Goal: Task Accomplishment & Management: Use online tool/utility

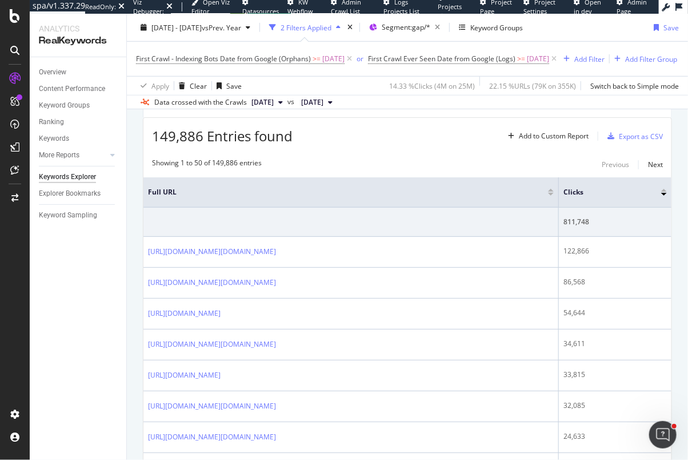
scroll to position [338, 0]
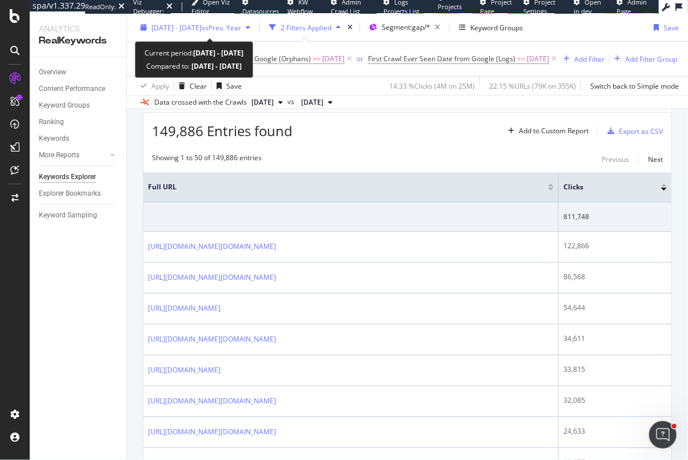
click at [180, 23] on span "[DATE] - [DATE]" at bounding box center [176, 27] width 50 height 10
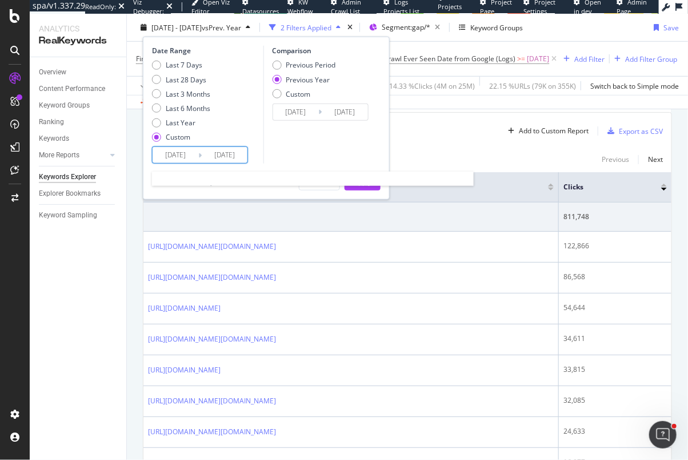
click at [171, 149] on input "[DATE]" at bounding box center [176, 155] width 46 height 16
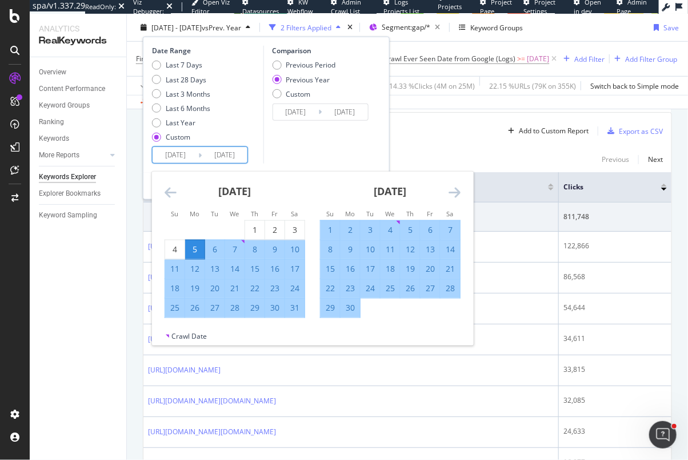
click at [452, 189] on icon "Move forward to switch to the next month." at bounding box center [455, 192] width 12 height 14
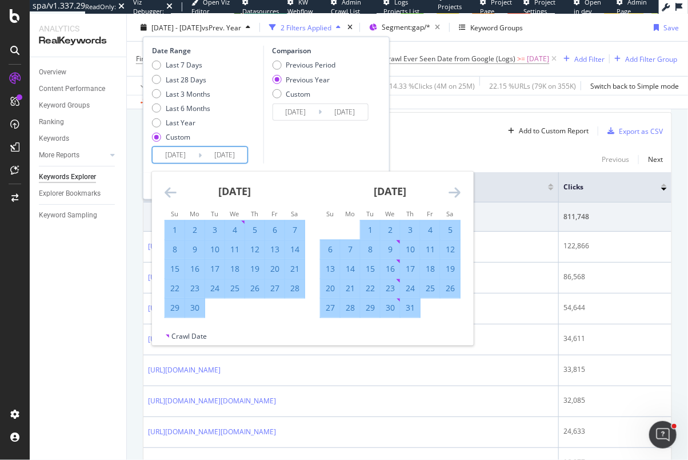
click at [452, 189] on icon "Move forward to switch to the next month." at bounding box center [455, 192] width 12 height 14
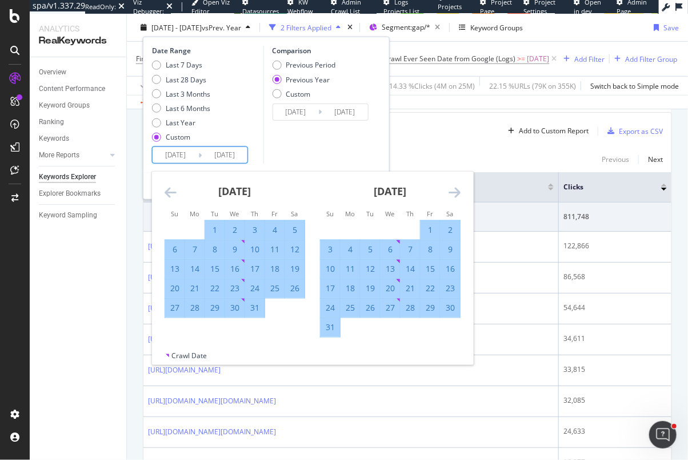
click at [425, 232] on div "1" at bounding box center [430, 229] width 19 height 11
type input "[DATE]"
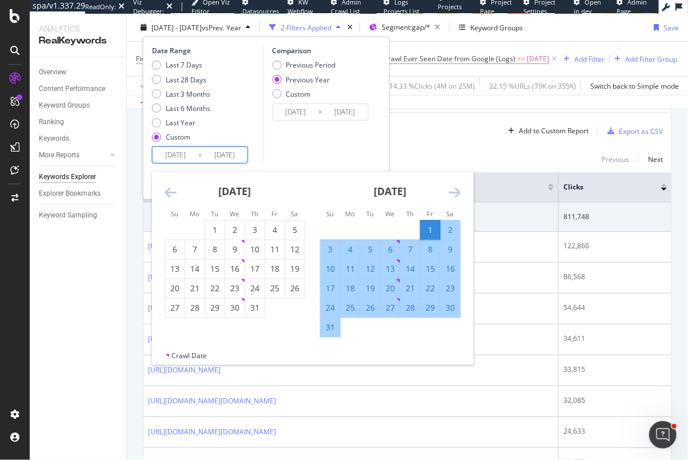
click at [330, 324] on div "31" at bounding box center [330, 326] width 19 height 11
type input "[DATE]"
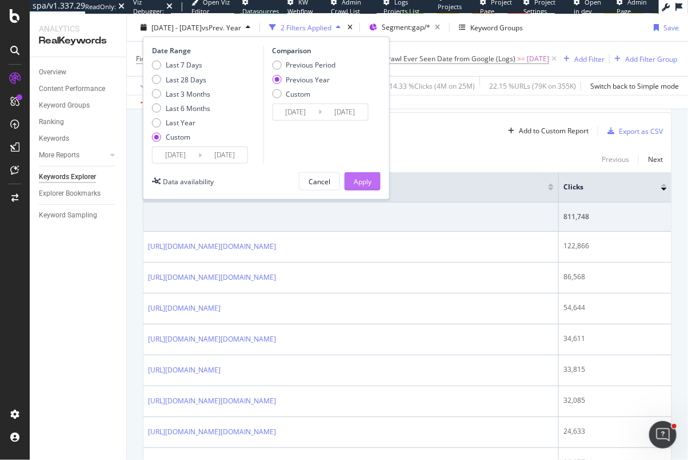
click at [365, 175] on div "Apply" at bounding box center [363, 181] width 18 height 17
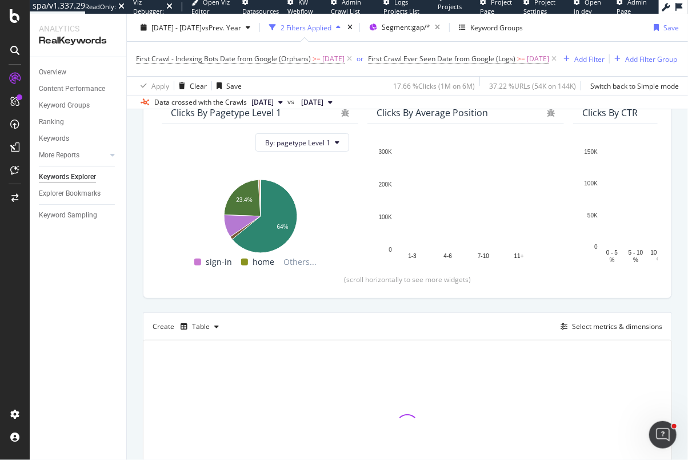
scroll to position [215, 0]
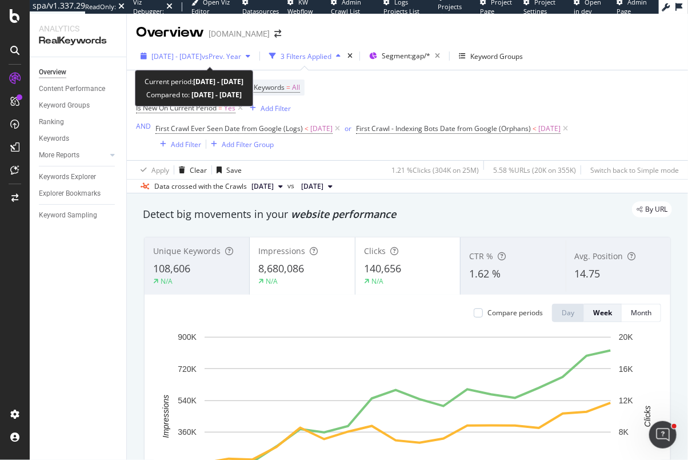
click at [202, 60] on span "[DATE] - [DATE]" at bounding box center [176, 56] width 50 height 10
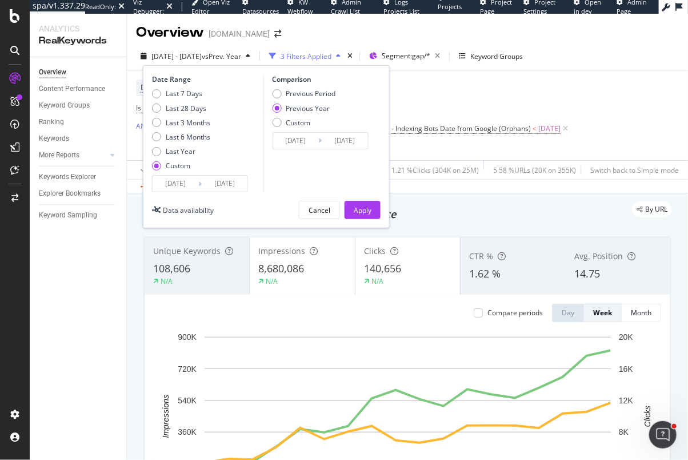
click at [170, 182] on input "[DATE]" at bounding box center [176, 183] width 46 height 16
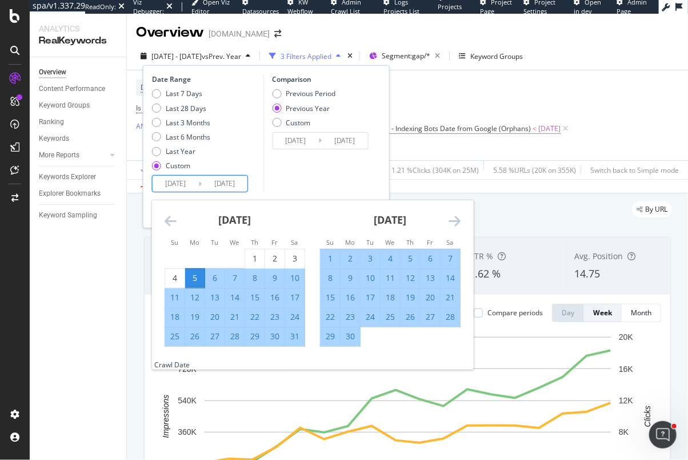
click at [449, 222] on icon "Move forward to switch to the next month." at bounding box center [455, 221] width 12 height 14
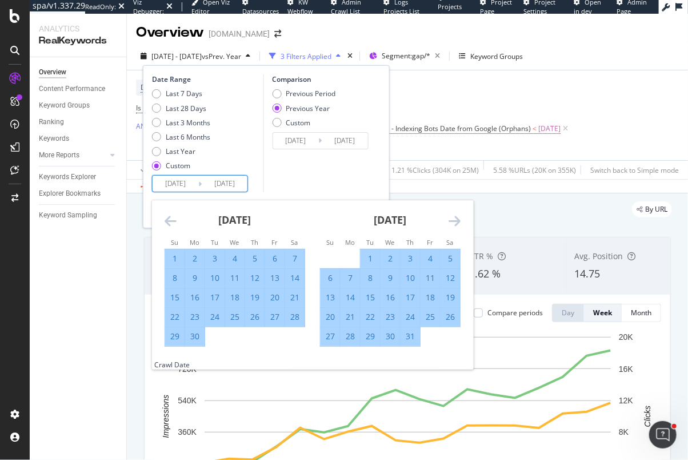
click at [449, 222] on icon "Move forward to switch to the next month." at bounding box center [455, 221] width 12 height 14
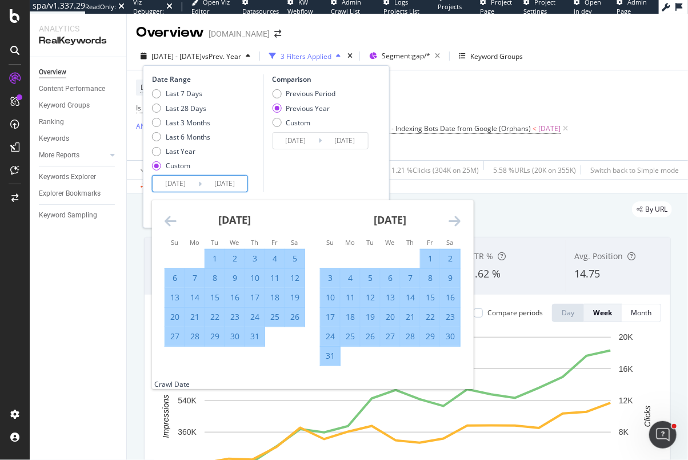
click at [425, 253] on div "1" at bounding box center [430, 258] width 19 height 11
type input "2025/08/01"
type input "2024/08/02"
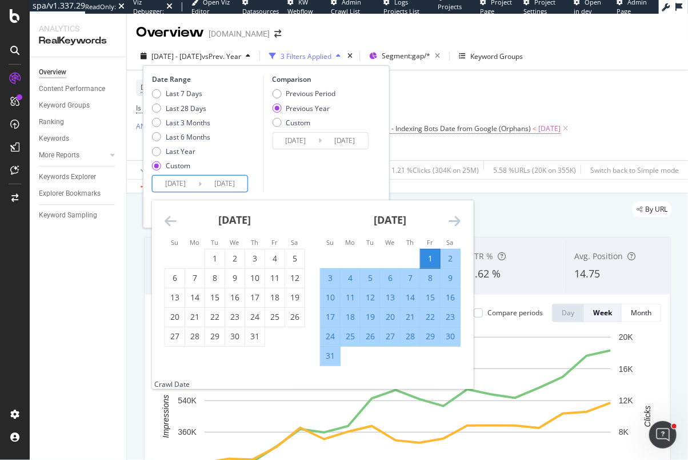
click at [326, 353] on div "31" at bounding box center [330, 355] width 19 height 11
type input "[DATE]"
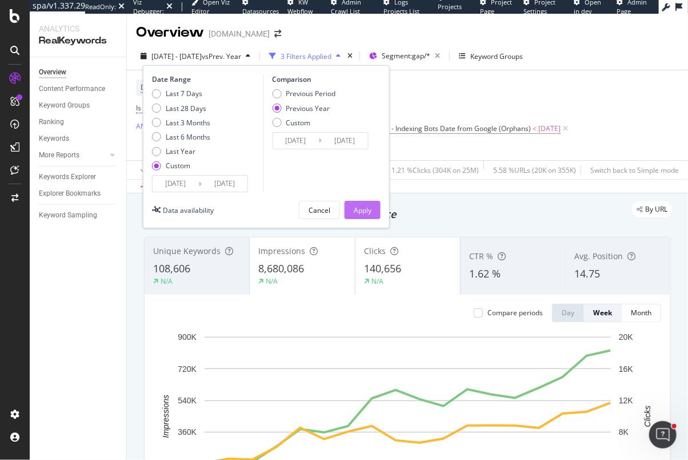
click at [358, 210] on div "Apply" at bounding box center [363, 210] width 18 height 10
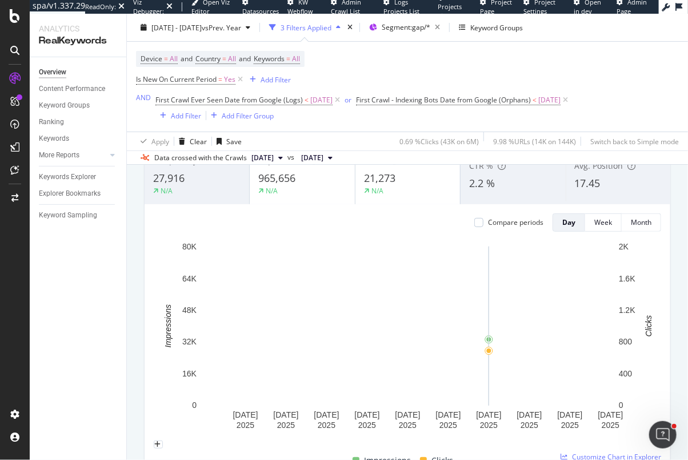
scroll to position [71, 0]
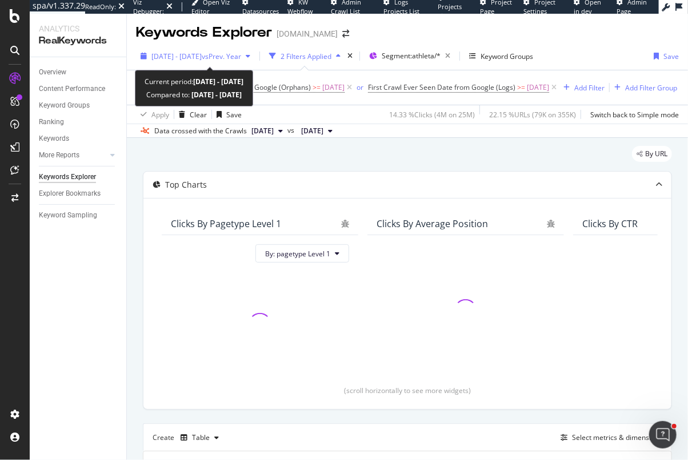
click at [190, 57] on span "[DATE] - [DATE]" at bounding box center [176, 56] width 50 height 10
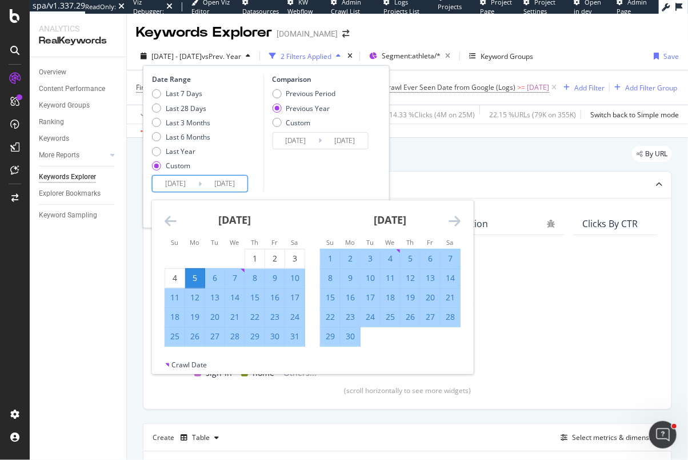
click at [185, 178] on input "[DATE]" at bounding box center [176, 183] width 46 height 16
click at [454, 225] on icon "Move forward to switch to the next month." at bounding box center [455, 221] width 12 height 14
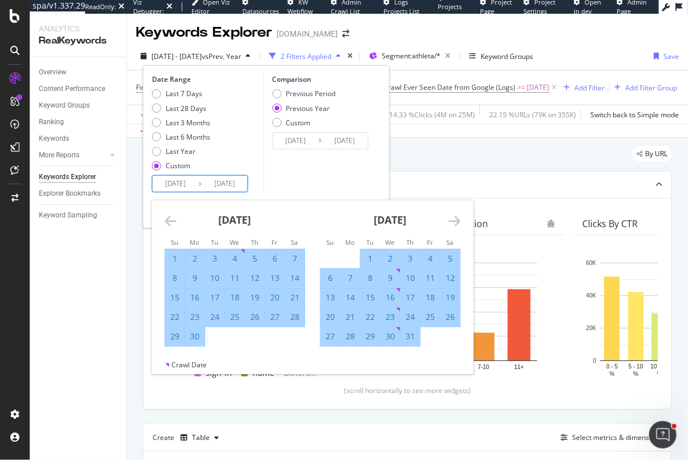
click at [454, 225] on icon "Move forward to switch to the next month." at bounding box center [455, 221] width 12 height 14
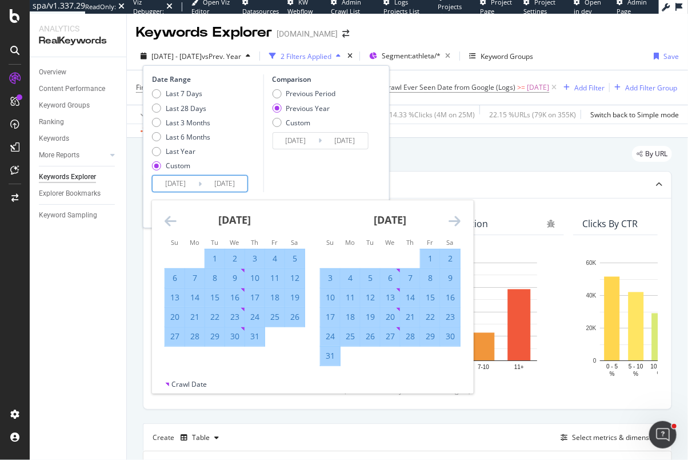
click at [426, 258] on div "1" at bounding box center [430, 258] width 19 height 11
type input "[DATE]"
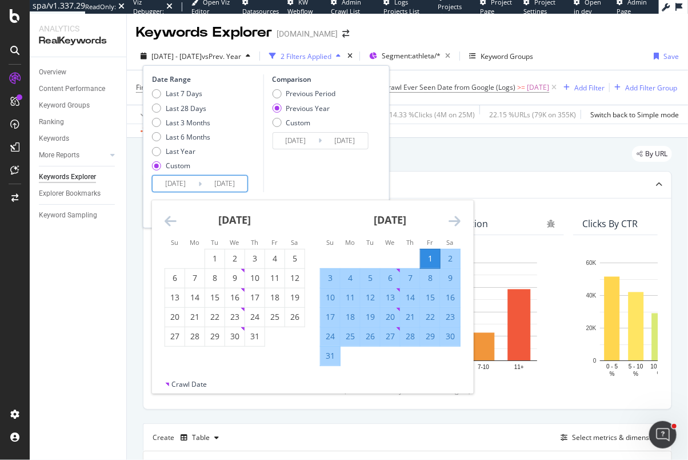
click at [328, 356] on div "31" at bounding box center [330, 355] width 19 height 11
type input "[DATE]"
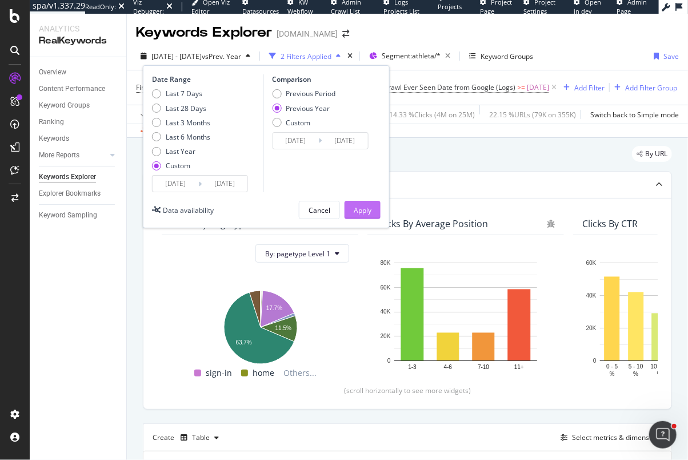
click at [358, 207] on div "Apply" at bounding box center [363, 210] width 18 height 10
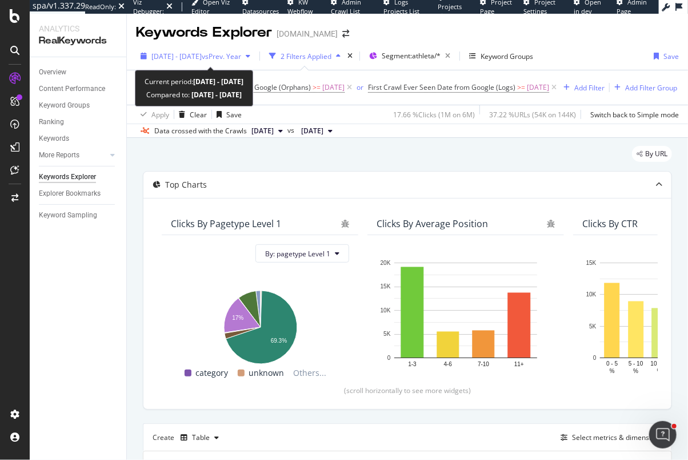
click at [230, 52] on span "vs Prev. Year" at bounding box center [221, 56] width 39 height 10
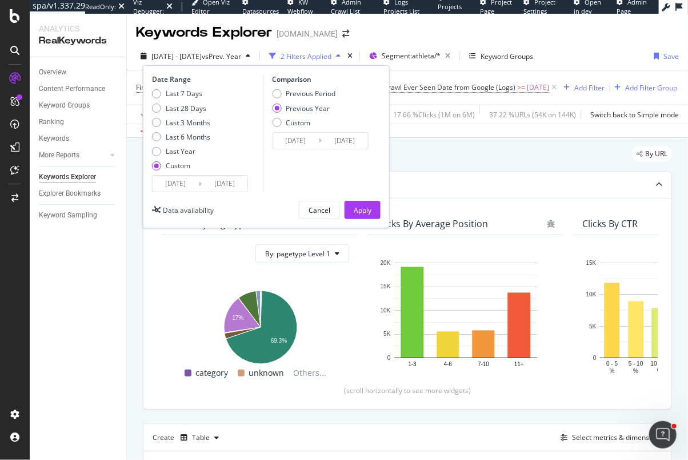
click at [188, 178] on input "2025/08/01" at bounding box center [176, 183] width 46 height 16
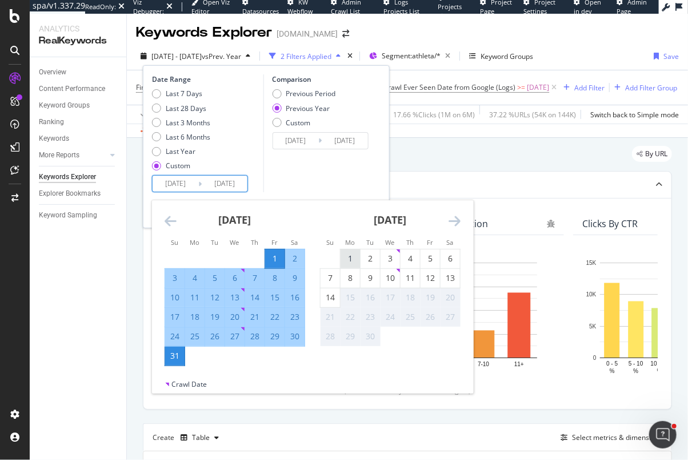
click at [345, 255] on div "1" at bounding box center [350, 258] width 19 height 11
type input "[DATE]"
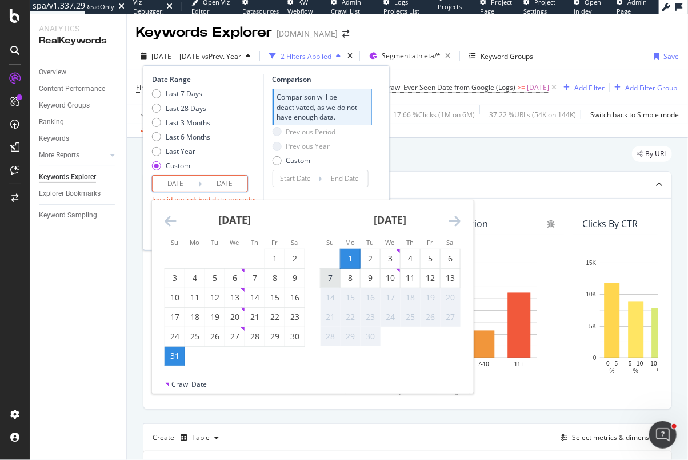
click at [331, 280] on div "7" at bounding box center [330, 277] width 19 height 11
type input "[DATE]"
type input "2025/08/25"
type input "2025/08/31"
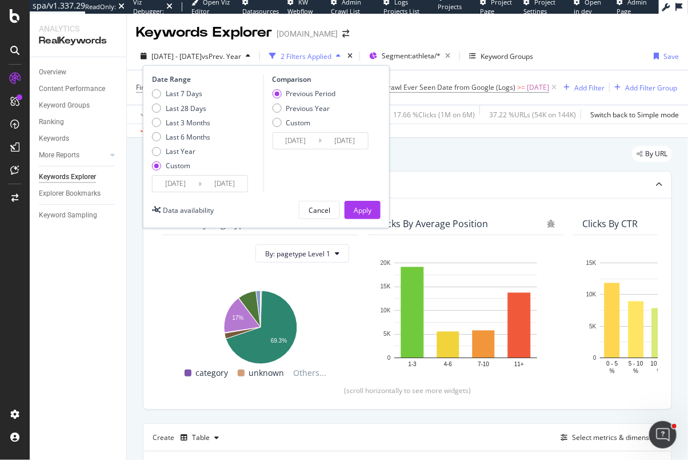
click at [204, 188] on input "[DATE]" at bounding box center [225, 183] width 46 height 16
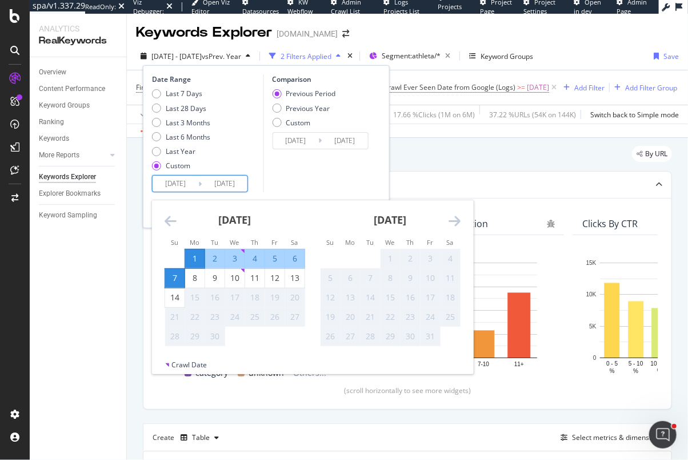
click at [175, 274] on div "7" at bounding box center [174, 277] width 19 height 11
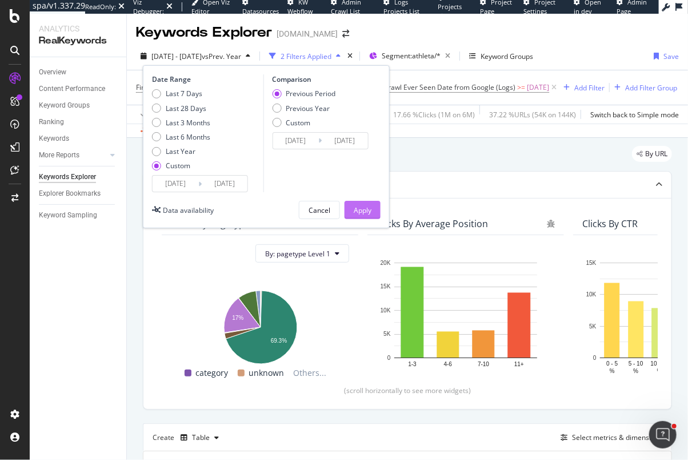
click at [369, 209] on div "Apply" at bounding box center [363, 210] width 18 height 10
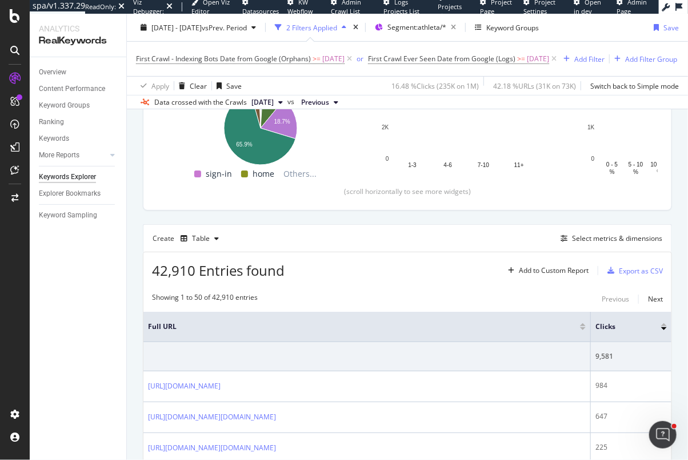
scroll to position [202, 0]
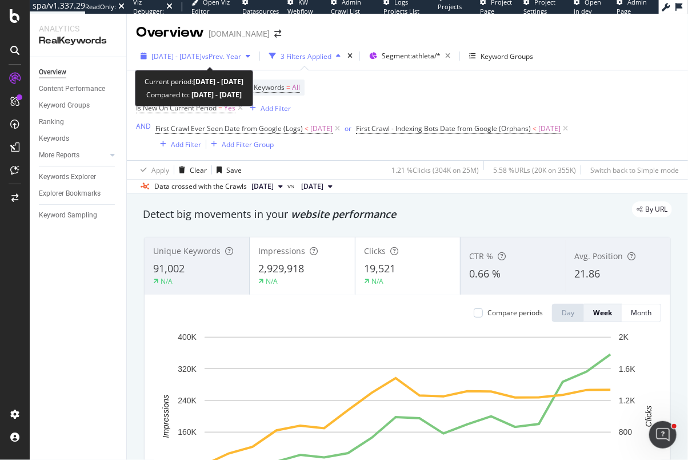
click at [184, 56] on span "[DATE] - [DATE]" at bounding box center [176, 56] width 50 height 10
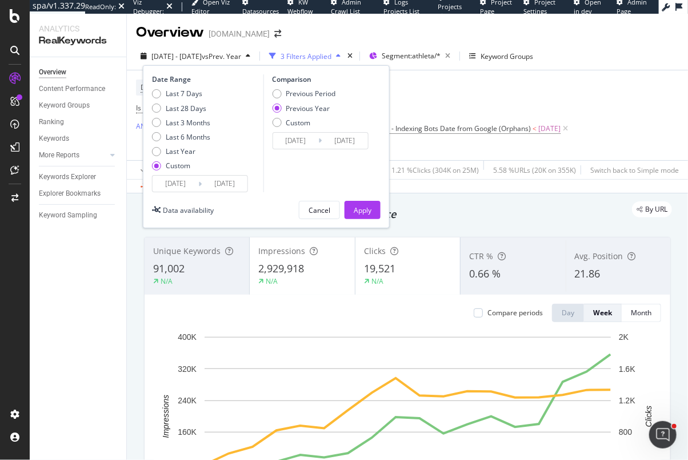
click at [185, 185] on input "[DATE]" at bounding box center [176, 183] width 46 height 16
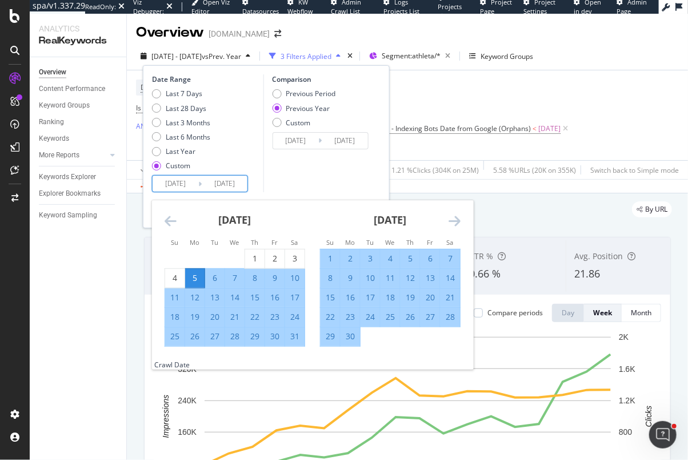
click at [445, 217] on div "[DATE]" at bounding box center [390, 224] width 141 height 49
click at [446, 218] on div "[DATE]" at bounding box center [390, 224] width 141 height 49
click at [451, 218] on icon "Move forward to switch to the next month." at bounding box center [455, 221] width 12 height 14
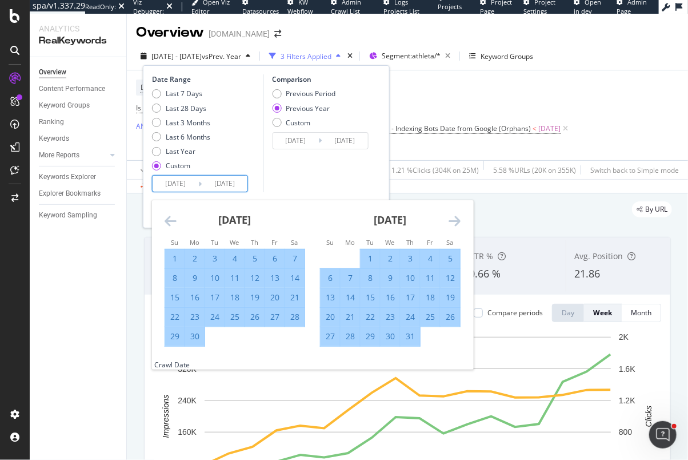
click at [451, 218] on icon "Move forward to switch to the next month." at bounding box center [455, 221] width 12 height 14
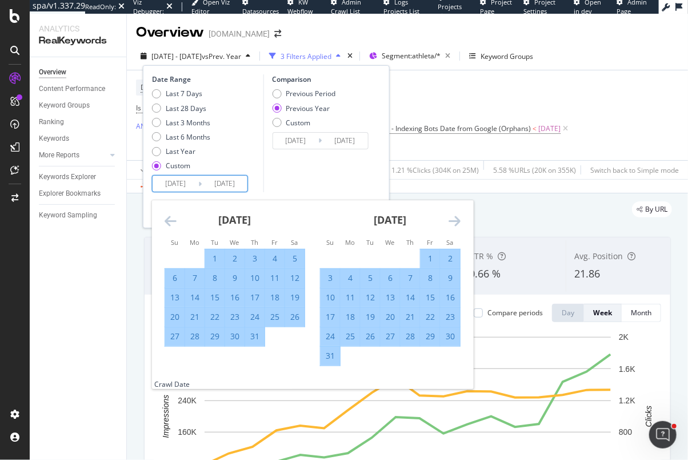
click at [426, 253] on div "1" at bounding box center [430, 258] width 19 height 11
type input "2025/08/01"
type input "2024/08/02"
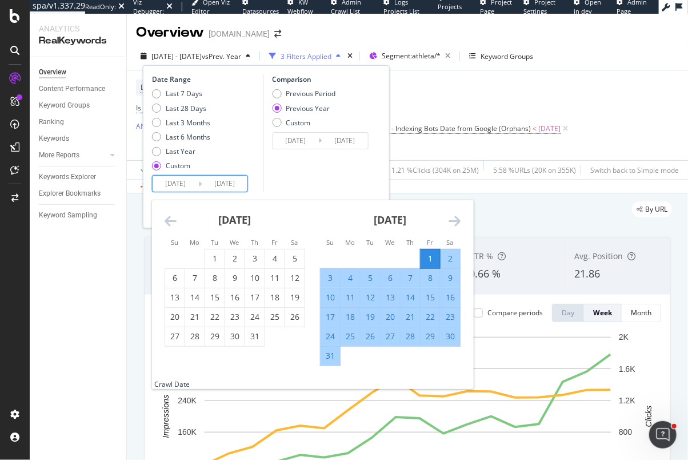
click at [330, 354] on div "31" at bounding box center [330, 355] width 19 height 11
type input "2025/08/31"
type input "2024/09/01"
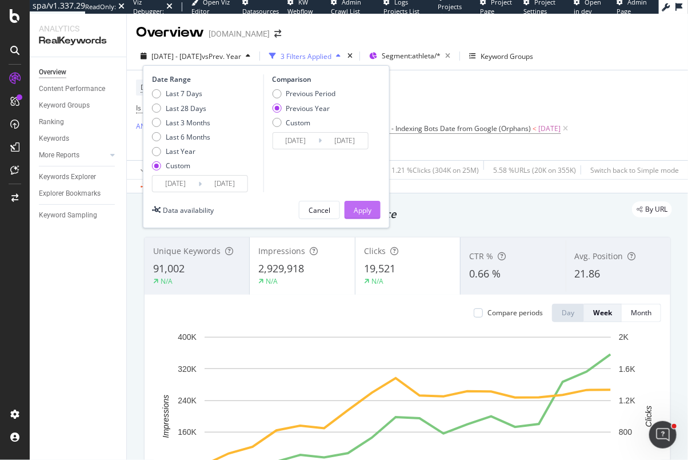
click at [368, 209] on div "Apply" at bounding box center [363, 210] width 18 height 10
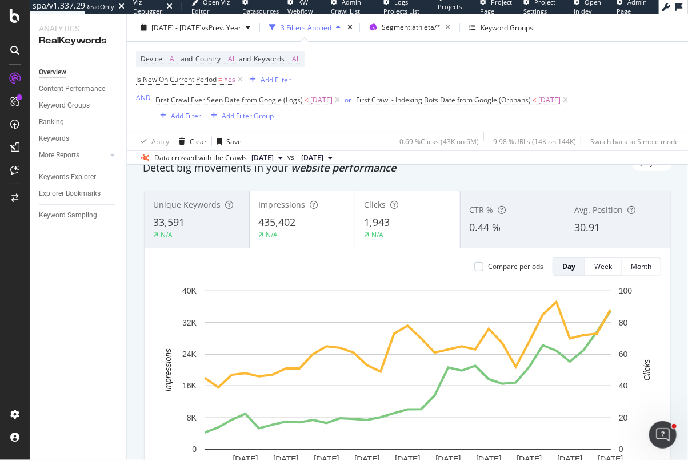
scroll to position [50, 0]
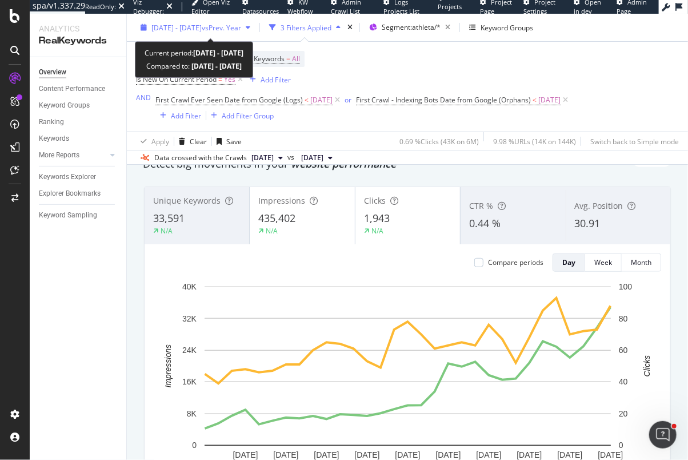
click at [183, 30] on span "2025 Aug. 1st - Aug. 31st" at bounding box center [176, 27] width 50 height 10
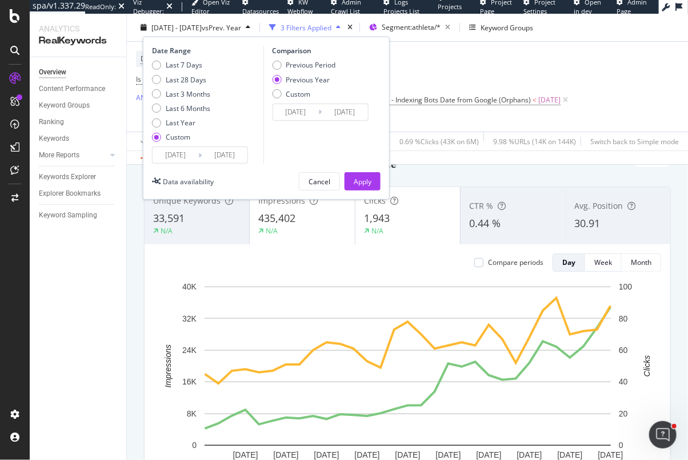
click at [203, 154] on input "2025/08/31" at bounding box center [225, 155] width 46 height 16
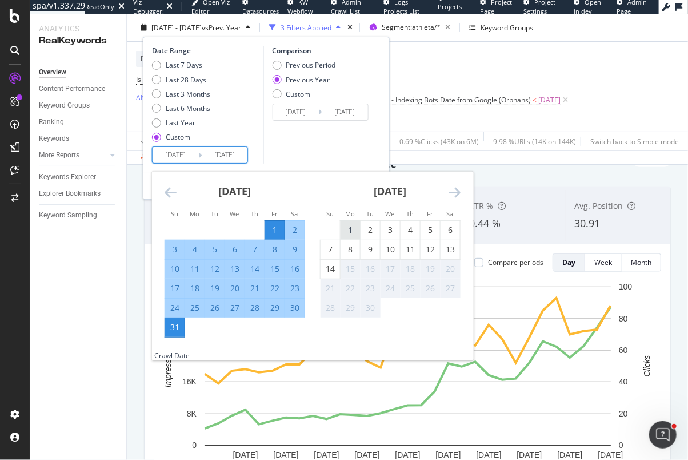
click at [343, 226] on div "1" at bounding box center [350, 229] width 19 height 11
type input "2025/09/01"
type input "2024/09/02"
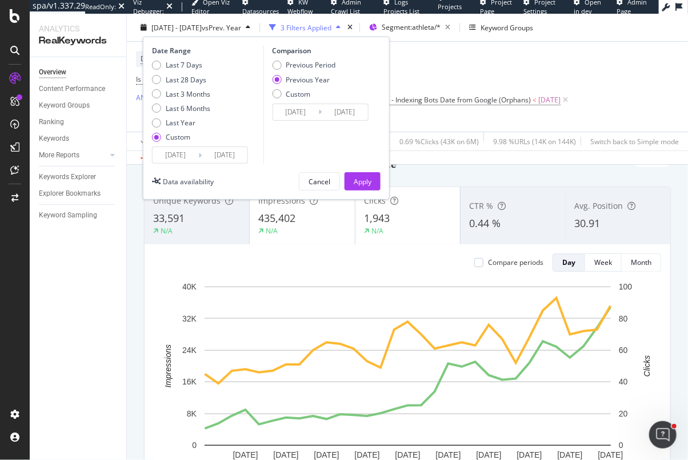
click at [199, 153] on icon at bounding box center [199, 154] width 3 height 11
click at [194, 153] on input "[DATE]" at bounding box center [176, 155] width 46 height 16
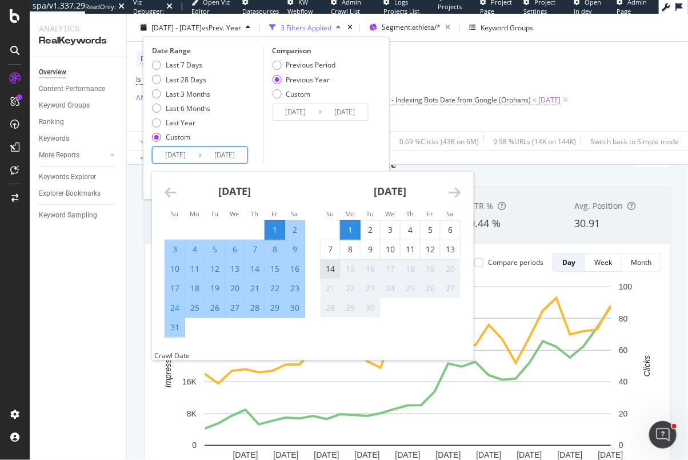
click at [324, 263] on div "14" at bounding box center [330, 268] width 19 height 11
type input "2025/09/14"
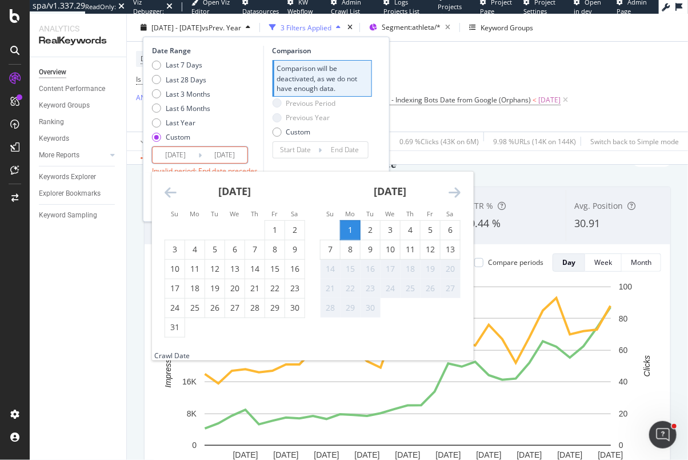
click at [349, 233] on div "1" at bounding box center [350, 229] width 19 height 11
type input "2025/09/01"
type input "2025/08/31"
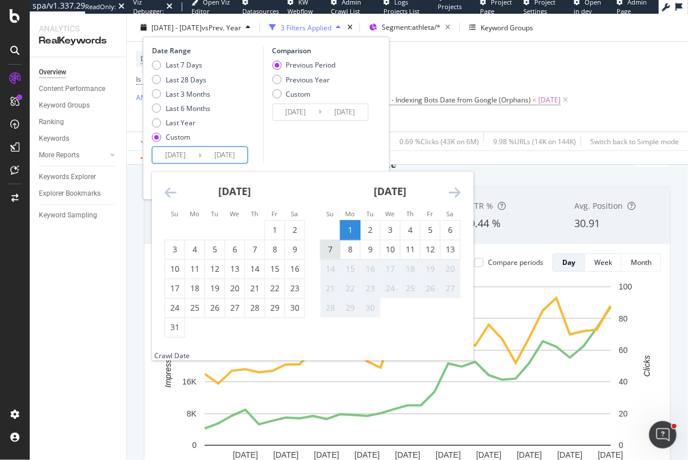
click at [324, 254] on div "7" at bounding box center [330, 249] width 19 height 11
type input "2025/09/07"
type input "2025/08/25"
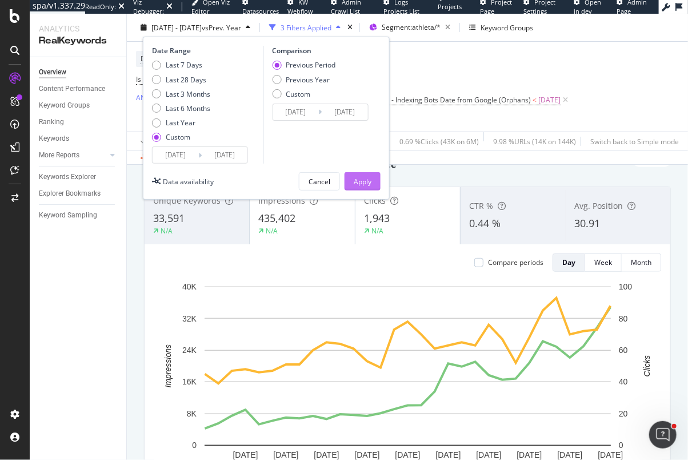
click at [366, 178] on div "Apply" at bounding box center [363, 181] width 18 height 10
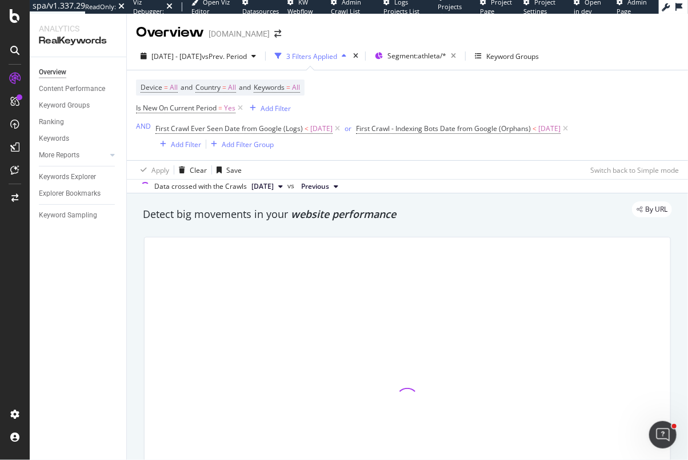
scroll to position [2, 0]
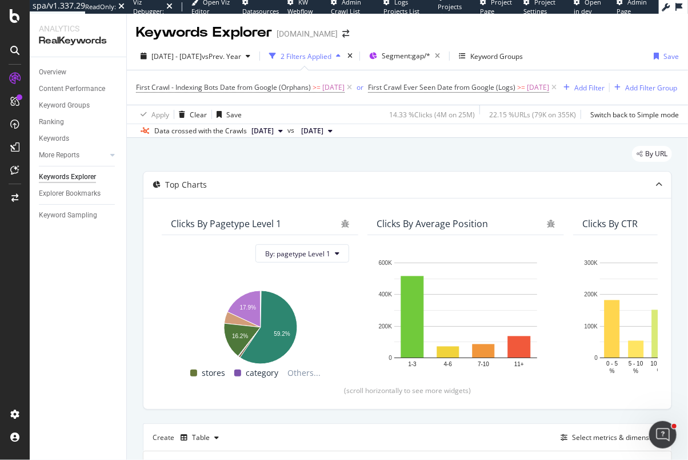
click at [330, 54] on div "2 Filters Applied" at bounding box center [306, 56] width 51 height 10
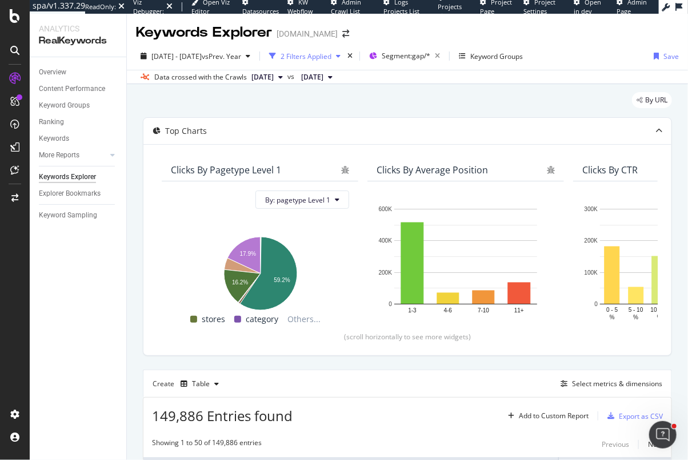
click at [330, 54] on div "2 Filters Applied" at bounding box center [306, 56] width 51 height 10
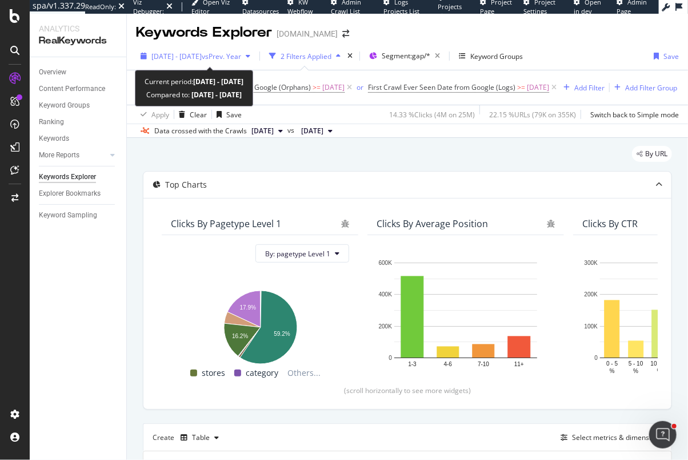
click at [241, 57] on span "vs Prev. Year" at bounding box center [221, 56] width 39 height 10
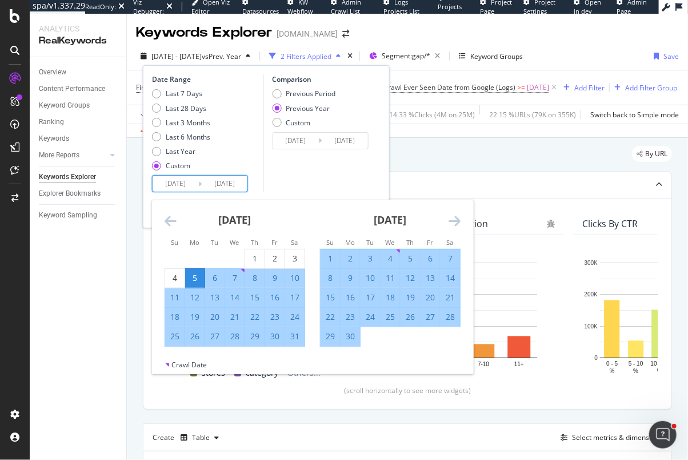
click at [180, 189] on input "[DATE]" at bounding box center [176, 183] width 46 height 16
click at [450, 216] on icon "Move forward to switch to the next month." at bounding box center [455, 221] width 12 height 14
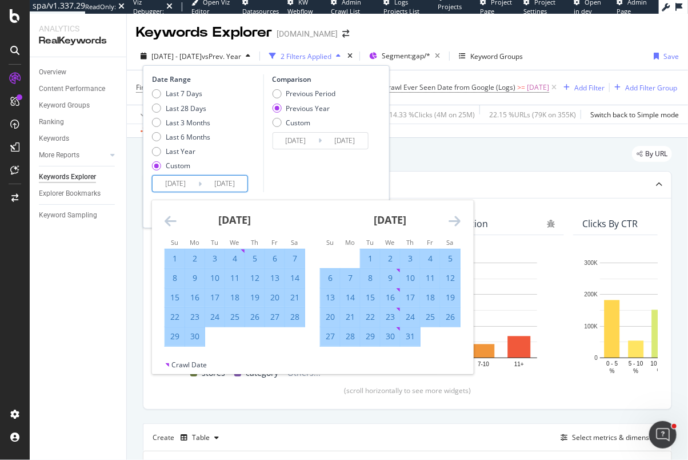
click at [450, 216] on icon "Move forward to switch to the next month." at bounding box center [455, 221] width 12 height 14
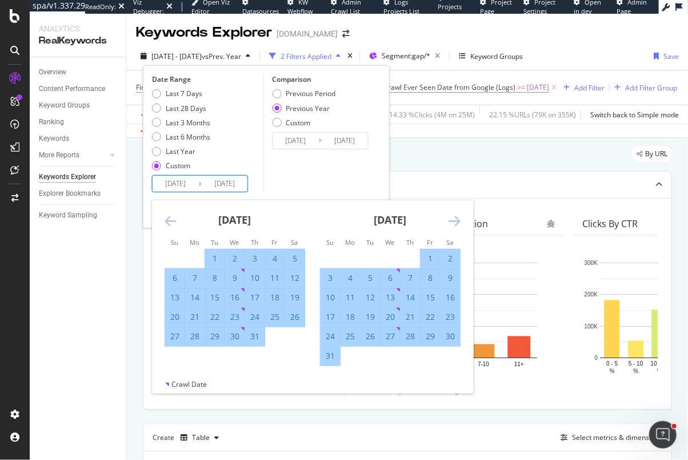
click at [450, 216] on icon "Move forward to switch to the next month." at bounding box center [455, 221] width 12 height 14
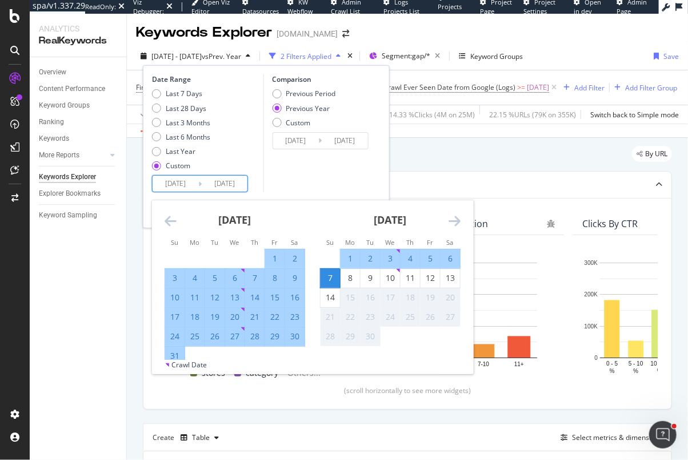
click at [350, 256] on div "1" at bounding box center [350, 258] width 19 height 11
type input "[DATE]"
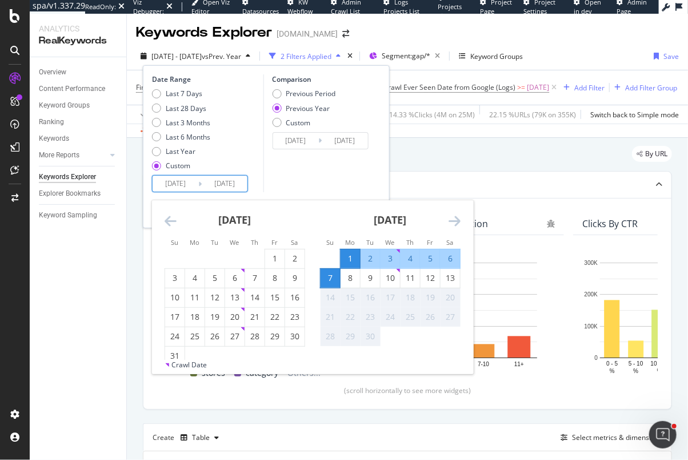
click at [329, 278] on div "7" at bounding box center [330, 277] width 19 height 11
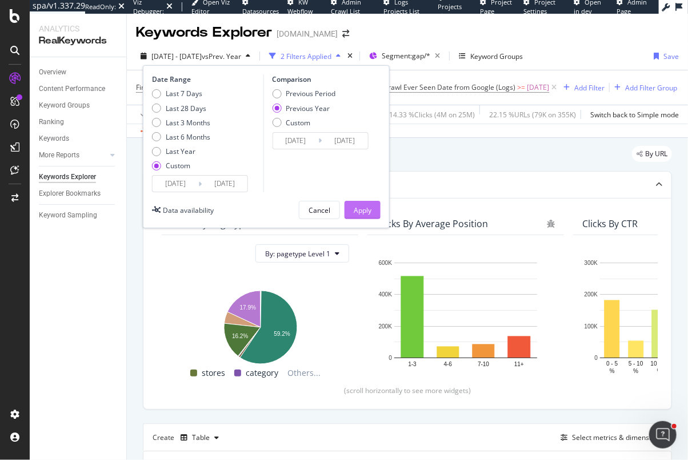
click at [369, 205] on div "Apply" at bounding box center [363, 210] width 18 height 10
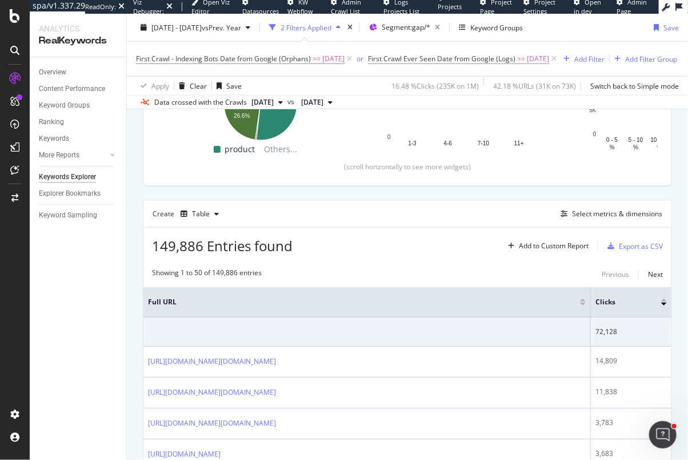
scroll to position [235, 0]
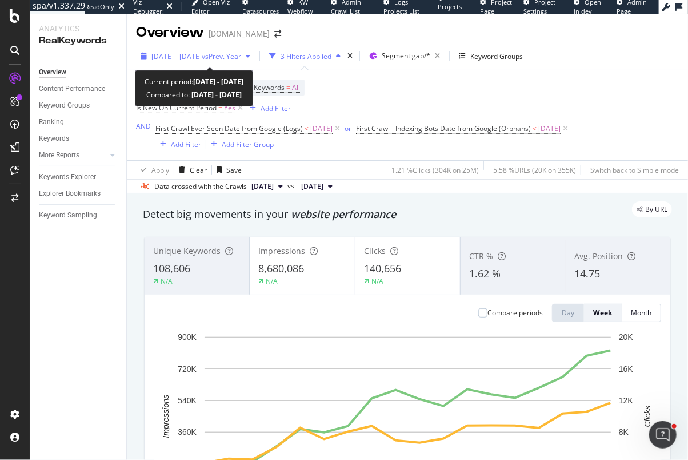
click at [214, 61] on div "[DATE] - [DATE] vs Prev. Year" at bounding box center [196, 56] width 90 height 10
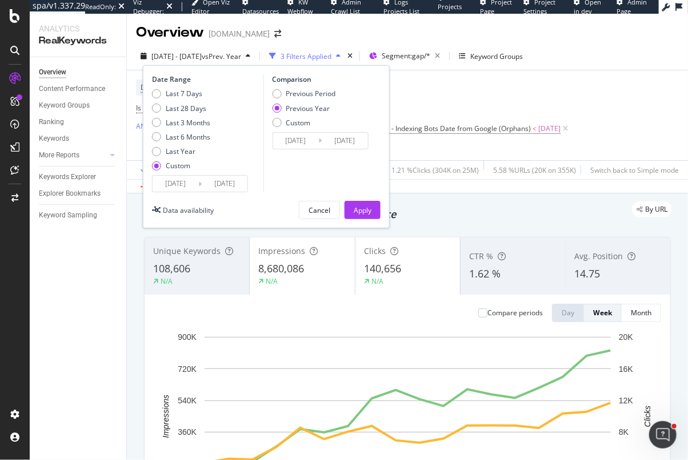
click at [186, 182] on input "[DATE]" at bounding box center [176, 183] width 46 height 16
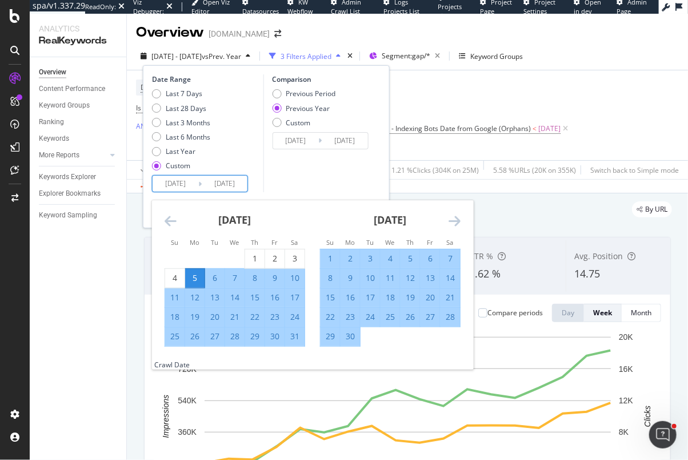
click at [454, 224] on icon "Move forward to switch to the next month." at bounding box center [455, 221] width 12 height 14
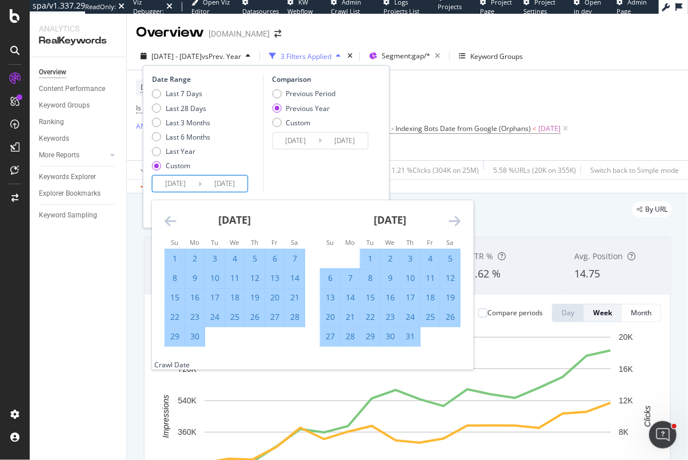
click at [454, 224] on icon "Move forward to switch to the next month." at bounding box center [455, 221] width 12 height 14
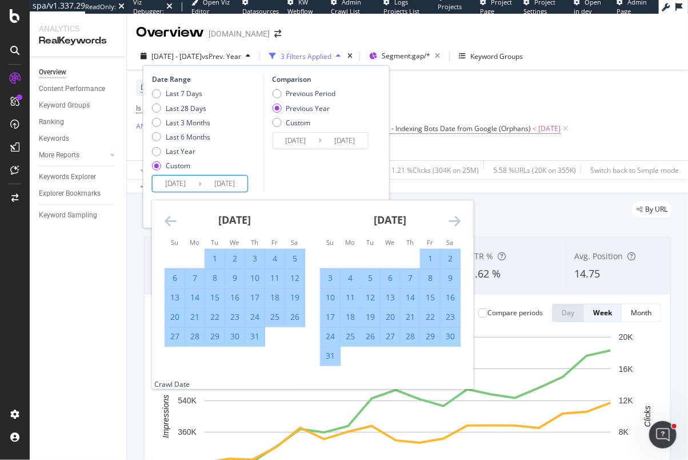
click at [454, 224] on icon "Move forward to switch to the next month." at bounding box center [455, 221] width 12 height 14
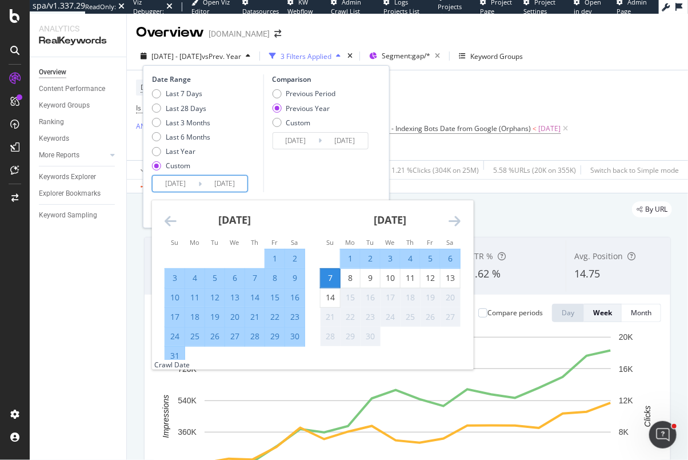
click at [345, 261] on div "1" at bounding box center [350, 258] width 19 height 11
type input "[DATE]"
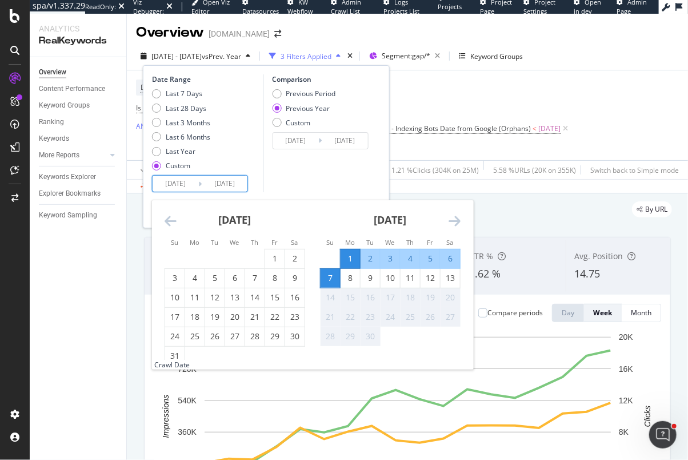
click at [328, 281] on div "7" at bounding box center [330, 277] width 19 height 11
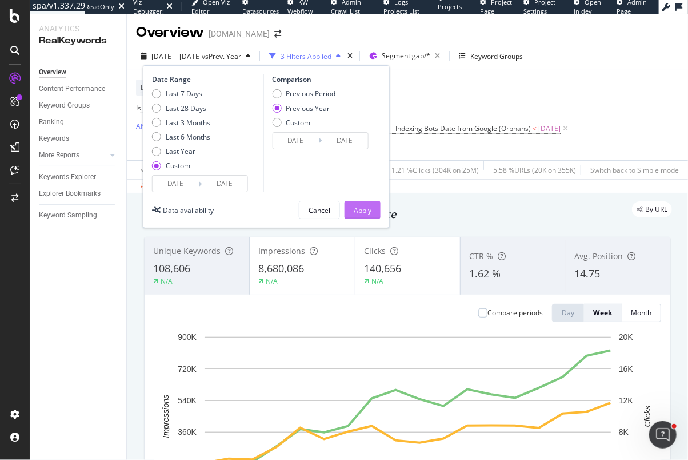
click at [363, 208] on div "Apply" at bounding box center [363, 210] width 18 height 10
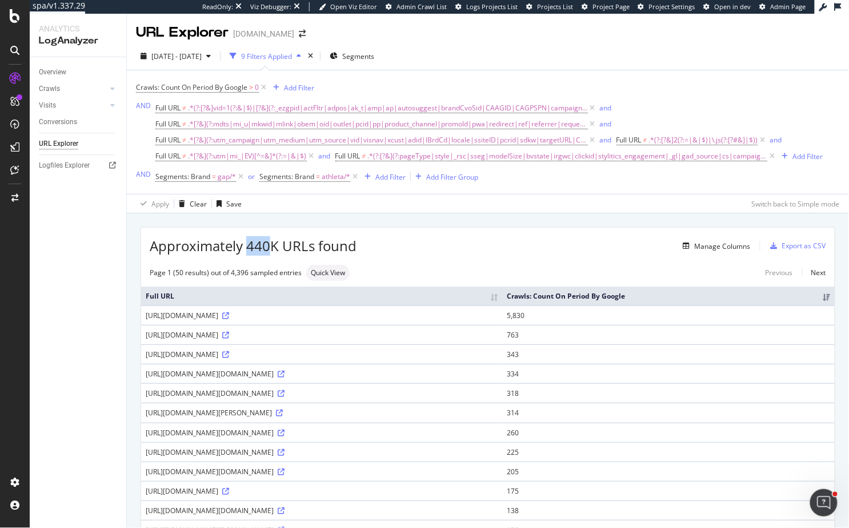
drag, startPoint x: 246, startPoint y: 245, endPoint x: 269, endPoint y: 246, distance: 22.9
click at [269, 246] on span "Approximately 440K URLs found" at bounding box center [253, 245] width 207 height 19
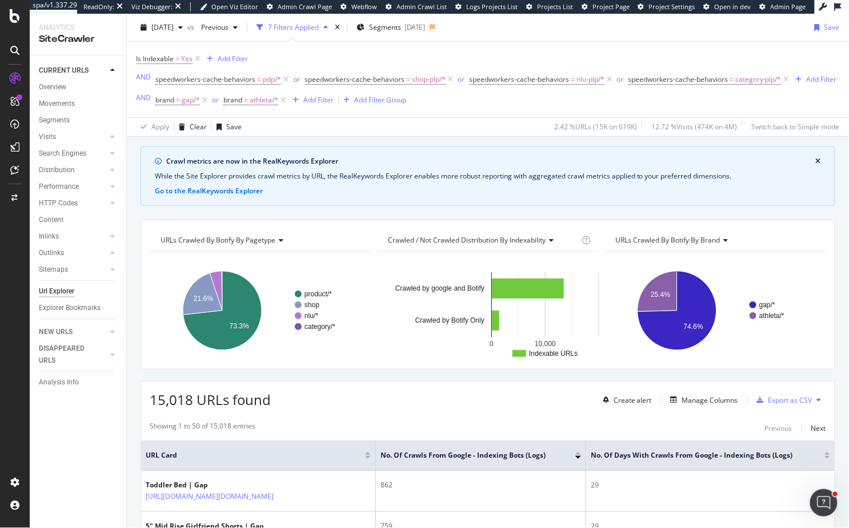
scroll to position [18, 0]
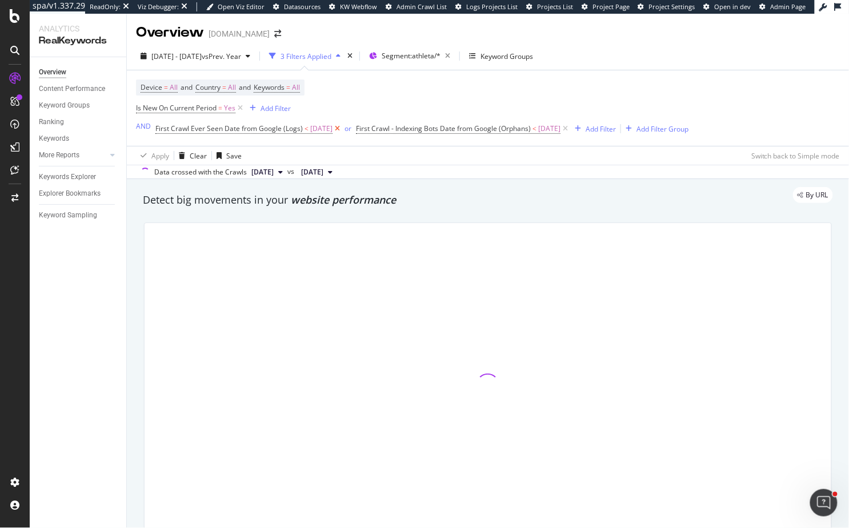
click at [342, 128] on icon at bounding box center [338, 128] width 10 height 11
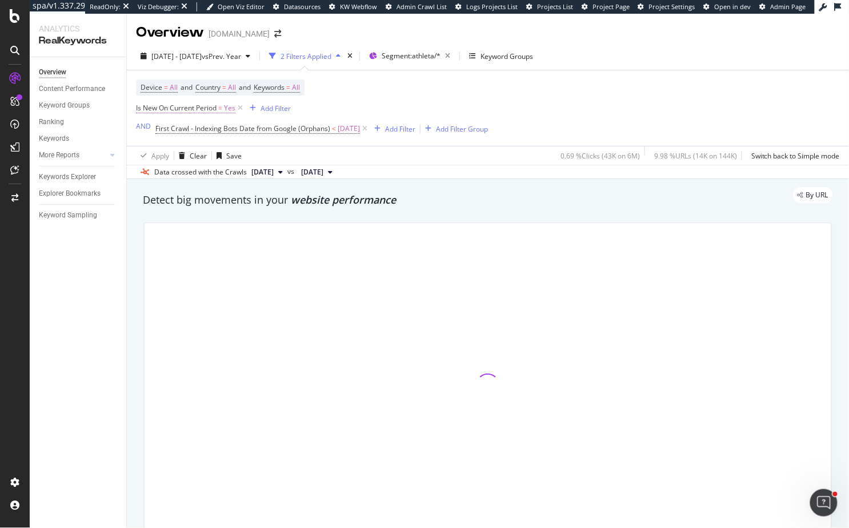
click at [370, 129] on icon at bounding box center [365, 128] width 10 height 11
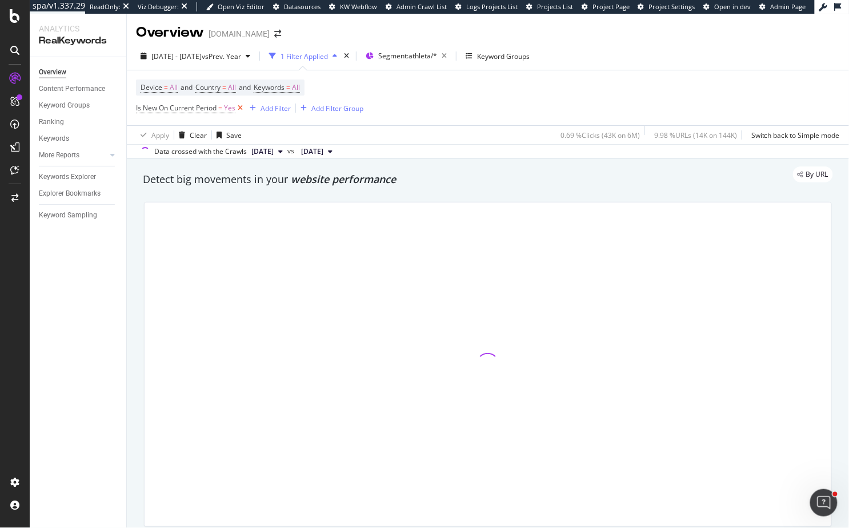
click at [242, 108] on icon at bounding box center [241, 107] width 10 height 11
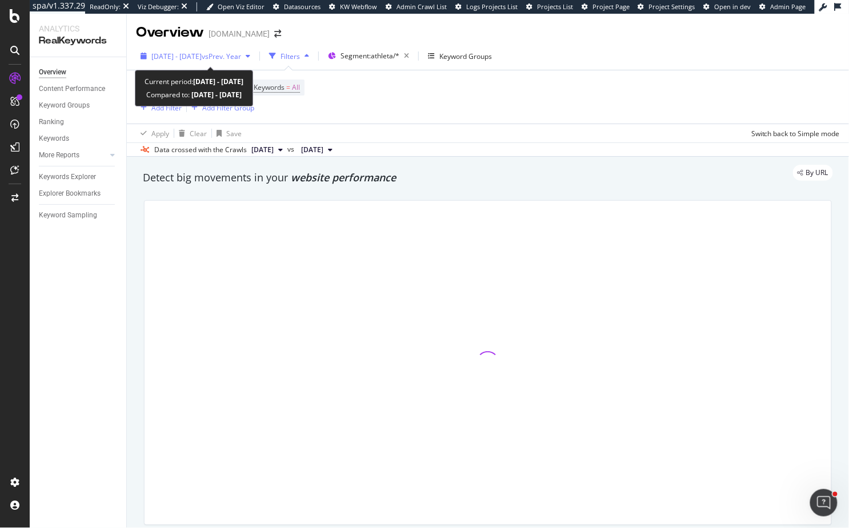
click at [202, 55] on span "[DATE] - [DATE]" at bounding box center [176, 56] width 50 height 10
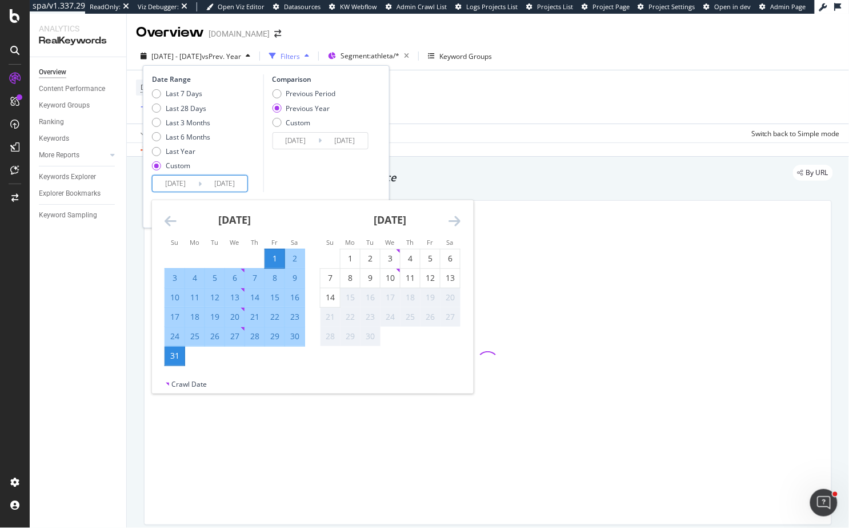
click at [187, 180] on input "[DATE]" at bounding box center [176, 183] width 46 height 16
click at [308, 161] on div "Comparison Previous Period Previous Year Custom 2024/08/02 Navigate forward to …" at bounding box center [317, 133] width 109 height 118
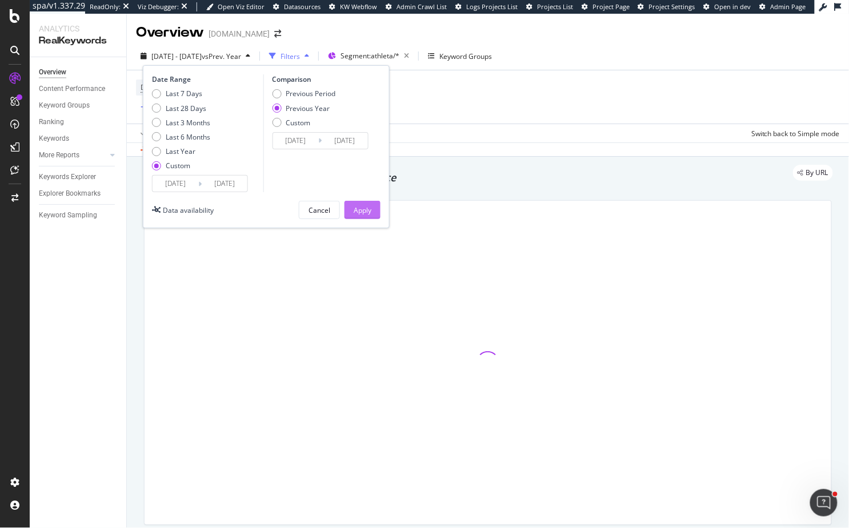
click at [357, 206] on div "Apply" at bounding box center [363, 210] width 18 height 10
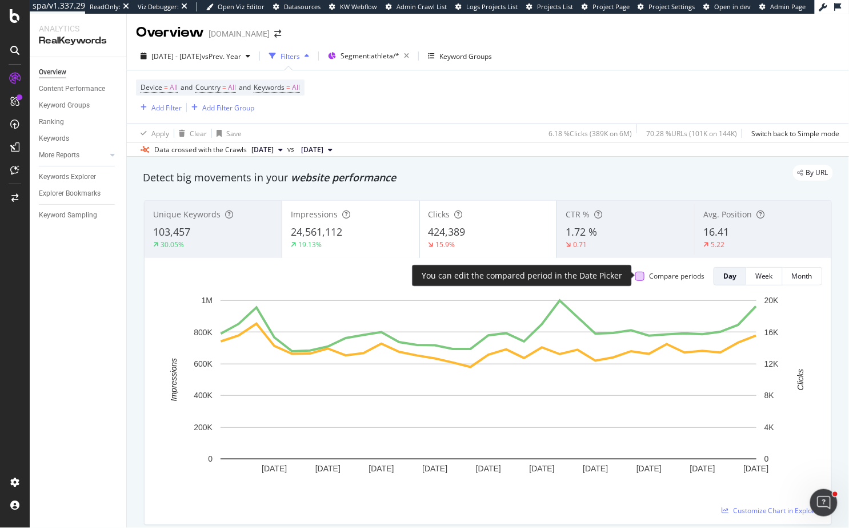
click at [643, 273] on div at bounding box center [640, 276] width 9 height 9
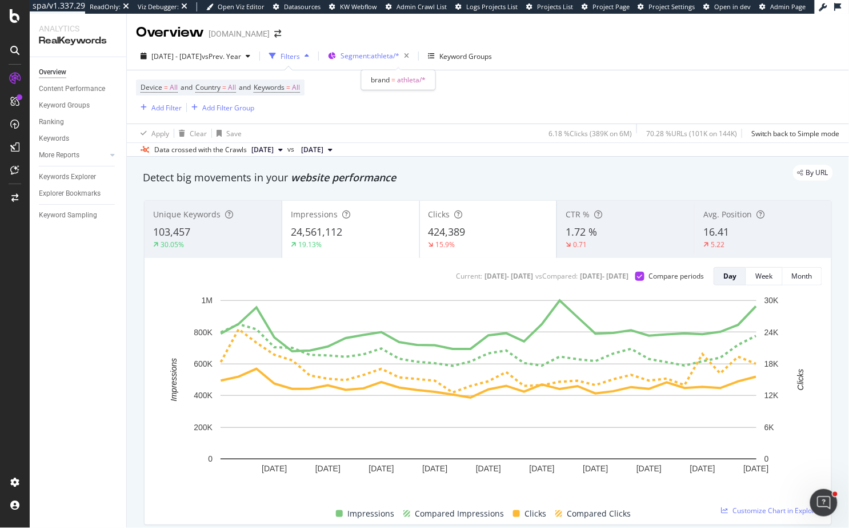
click at [378, 55] on span "Segment: athleta/*" at bounding box center [370, 56] width 59 height 10
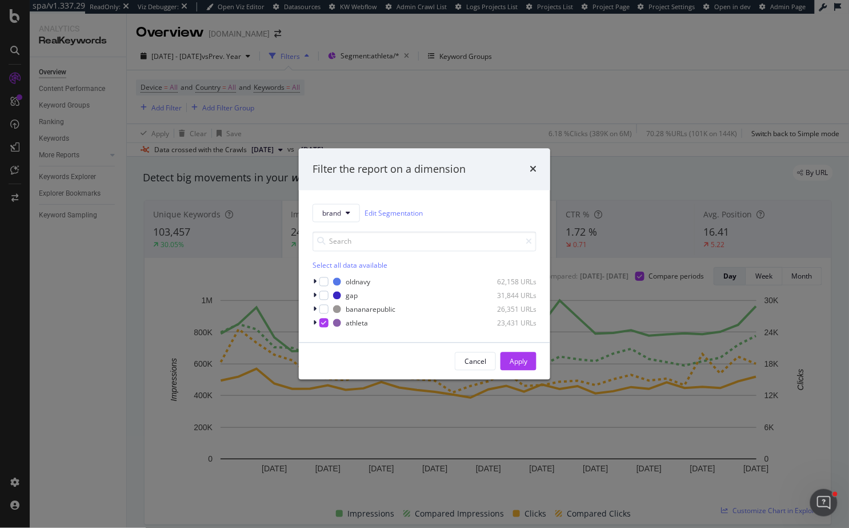
click at [452, 112] on div "Filter the report on a dimension brand Edit Segmentation Select all data availa…" at bounding box center [424, 264] width 849 height 528
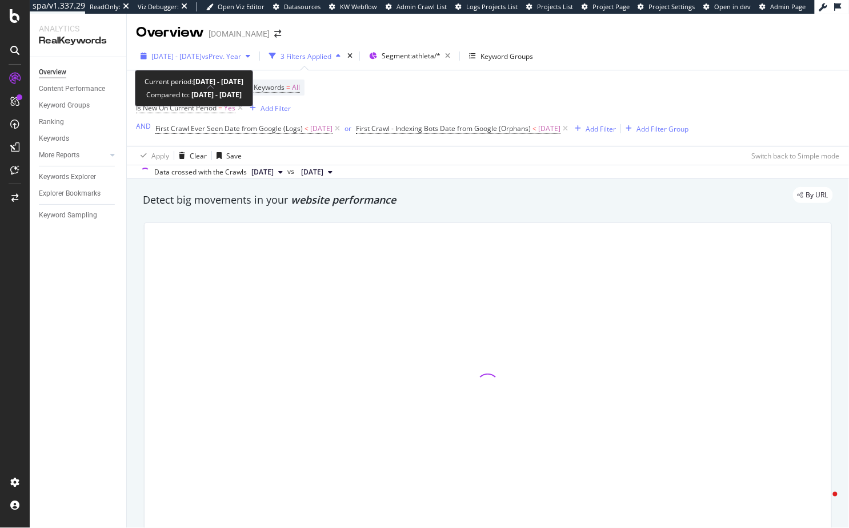
click at [177, 61] on div "[DATE] - [DATE] vs Prev. Year" at bounding box center [195, 55] width 119 height 17
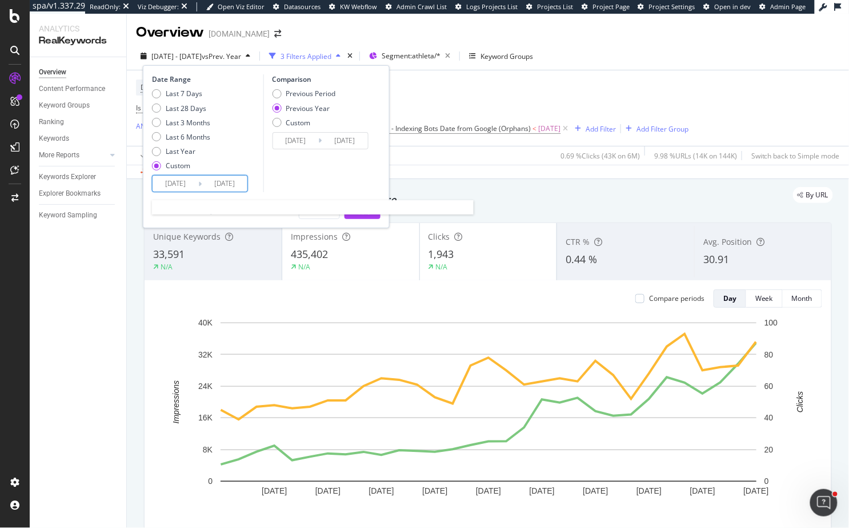
click at [180, 185] on input "[DATE]" at bounding box center [176, 183] width 46 height 16
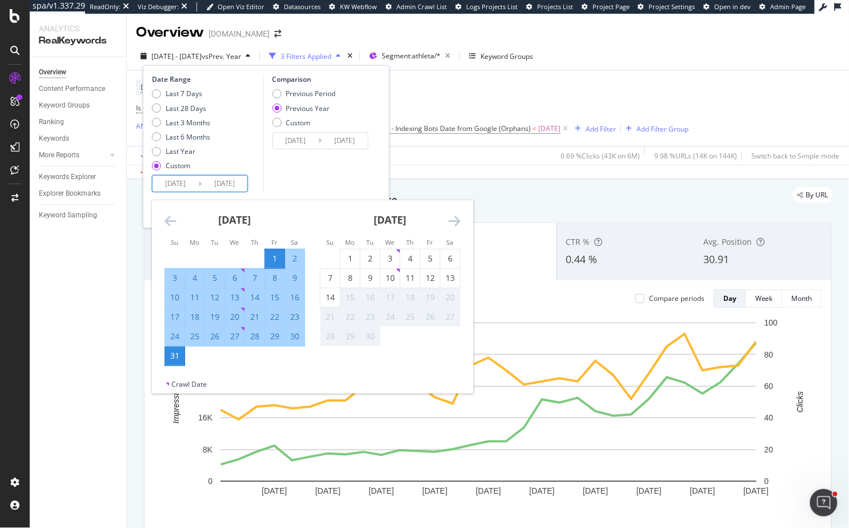
click at [171, 185] on input "[DATE]" at bounding box center [176, 183] width 46 height 16
type input "[DATE]"
type input "2023/08/03"
type input "2024/08/01"
click at [221, 182] on input "[DATE]" at bounding box center [225, 183] width 46 height 16
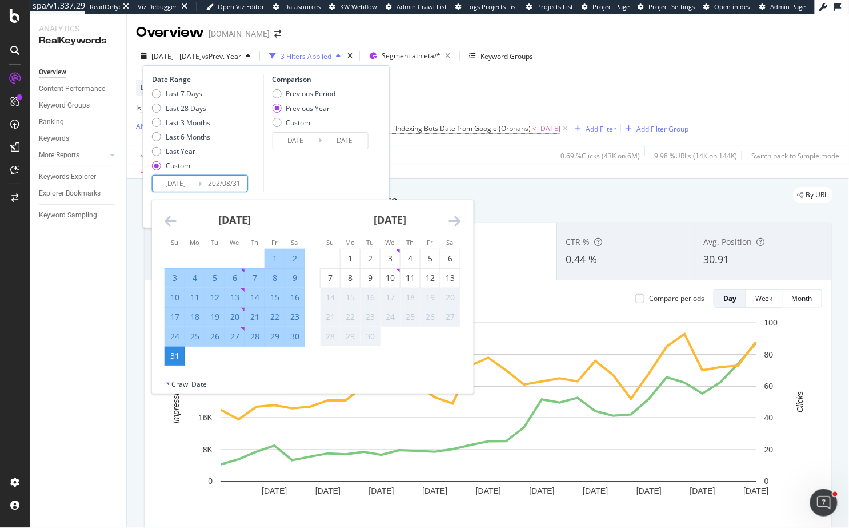
type input "[DATE]"
type input "2023/09/02"
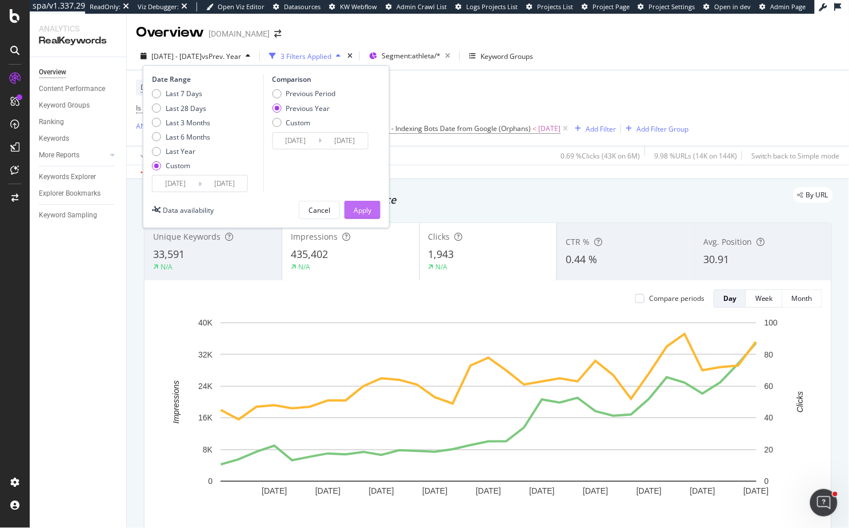
type input "2024/08/31"
click at [357, 206] on div "Apply" at bounding box center [363, 210] width 18 height 10
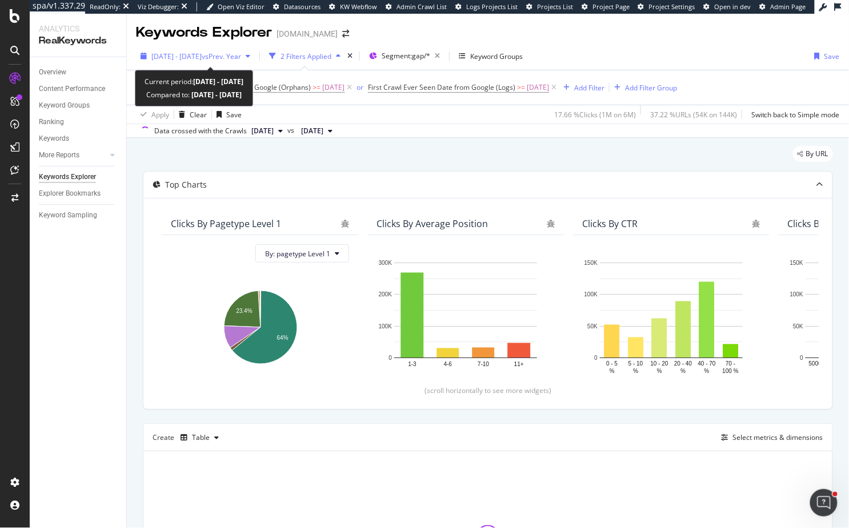
click at [198, 54] on span "[DATE] - [DATE]" at bounding box center [176, 56] width 50 height 10
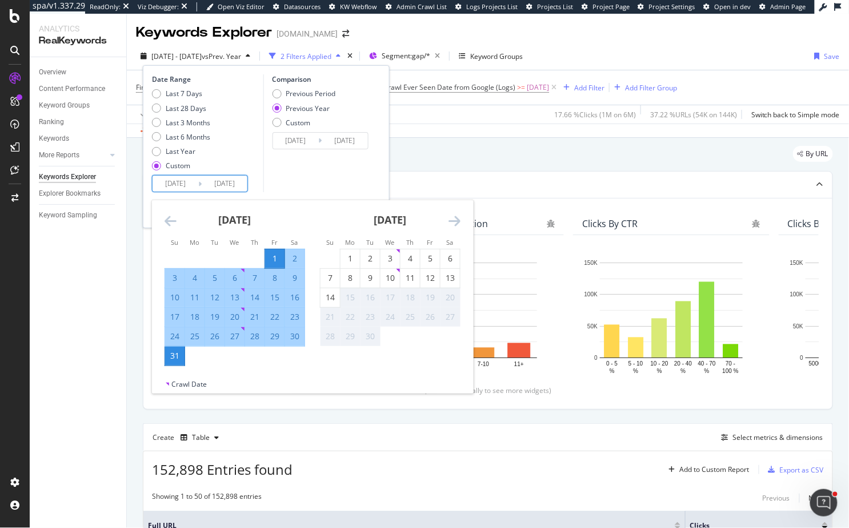
click at [169, 184] on input "[DATE]" at bounding box center [176, 183] width 46 height 16
type input "[DATE]"
click at [221, 182] on input "2025/08/31" at bounding box center [225, 183] width 46 height 16
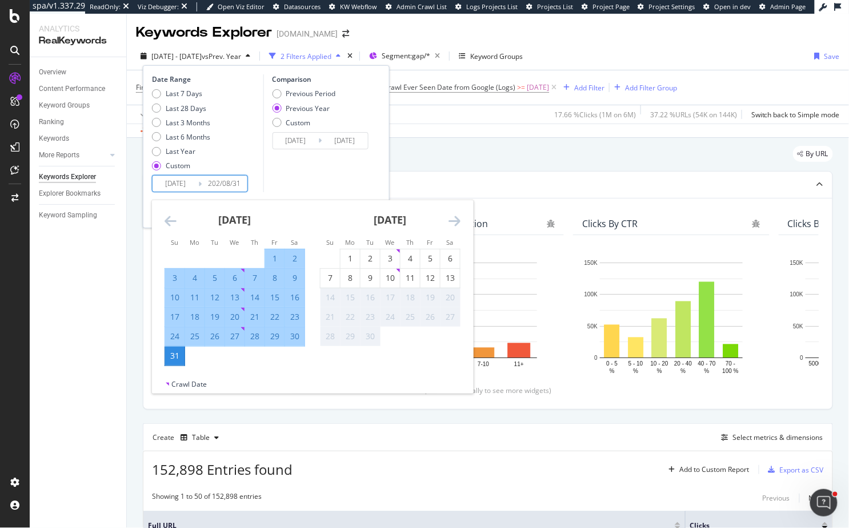
type input "2025/08/31"
type input "2023/09/02"
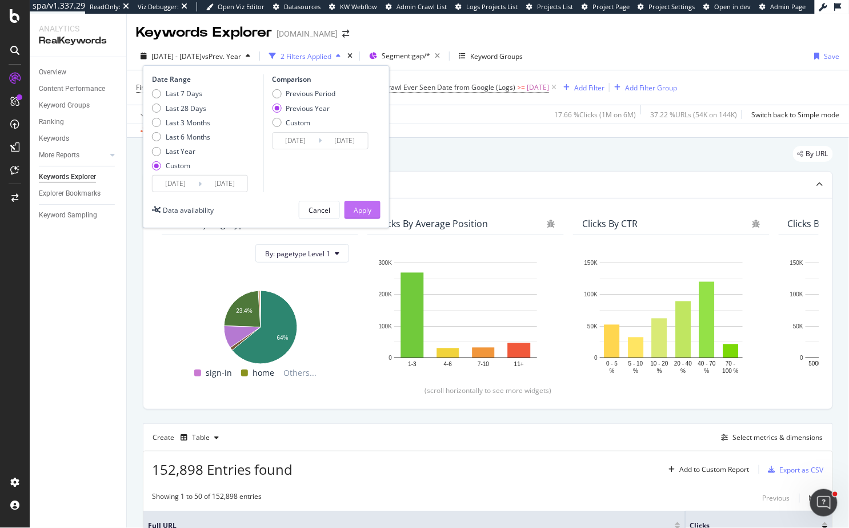
type input "2024/08/31"
click at [348, 212] on button "Apply" at bounding box center [363, 210] width 36 height 18
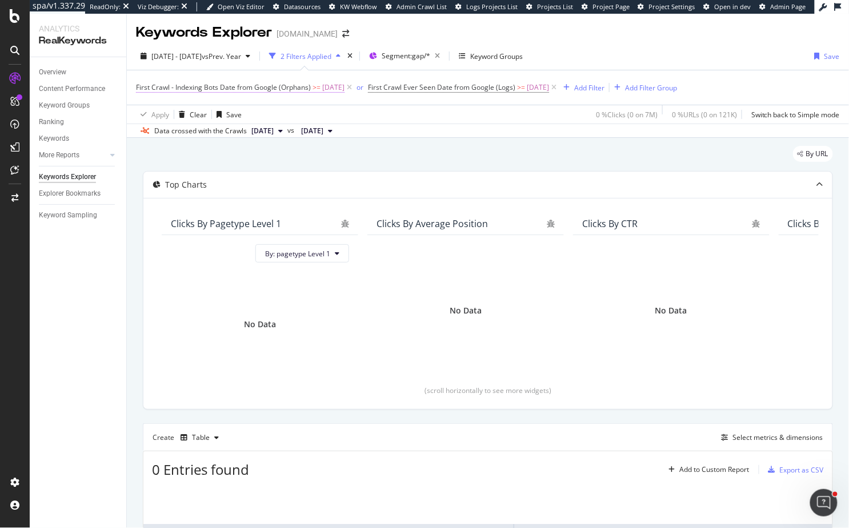
click at [329, 86] on span "2025-05-06" at bounding box center [333, 87] width 22 height 16
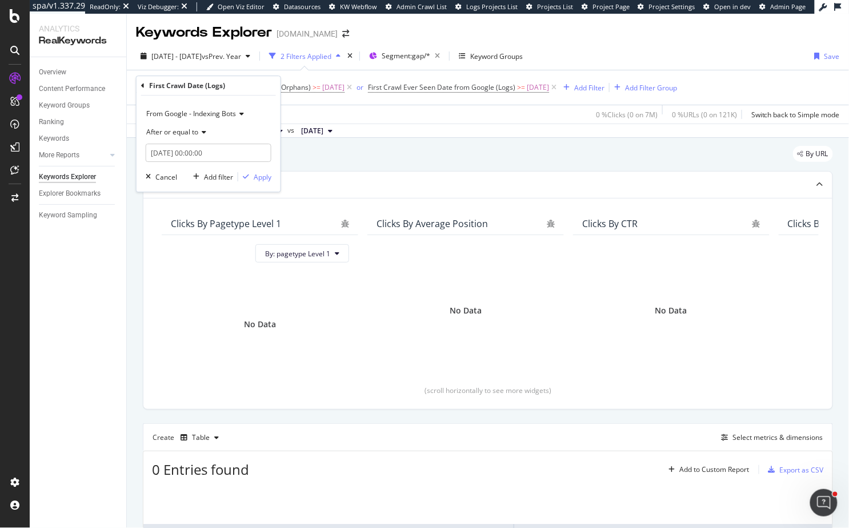
click at [329, 105] on div "Apply Clear Save 0 % Clicks ( 0 on 7M ) 0 % URLs ( 0 on 121K ) Switch back to S…" at bounding box center [488, 114] width 723 height 19
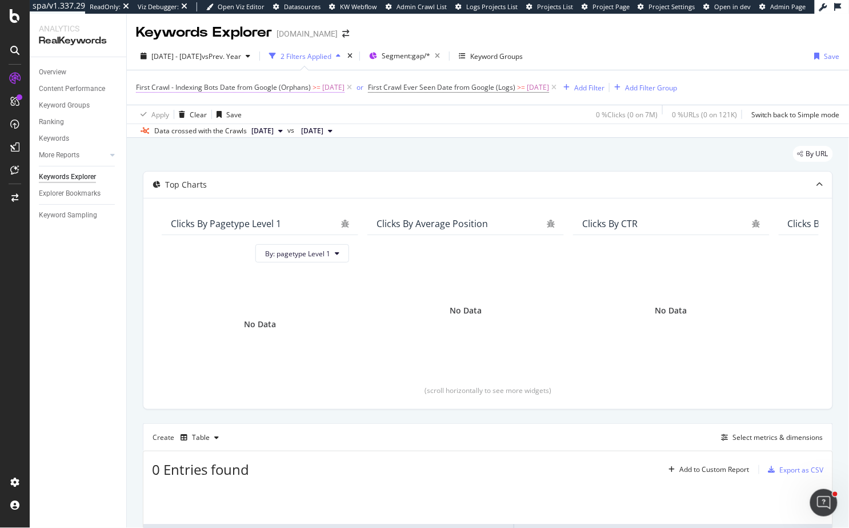
click at [338, 90] on span "2025-05-06" at bounding box center [333, 87] width 22 height 16
click at [185, 148] on input "2025-05-06 00:00:00" at bounding box center [209, 152] width 126 height 18
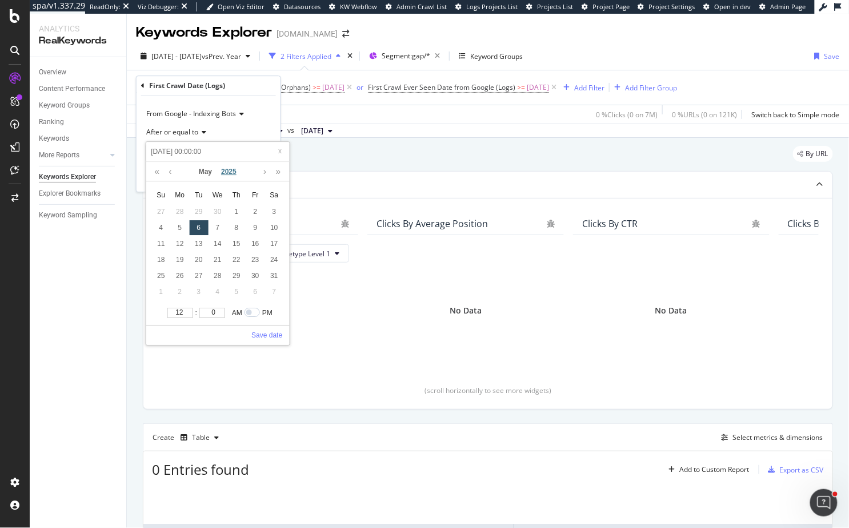
click at [233, 167] on link "2025" at bounding box center [229, 171] width 25 height 19
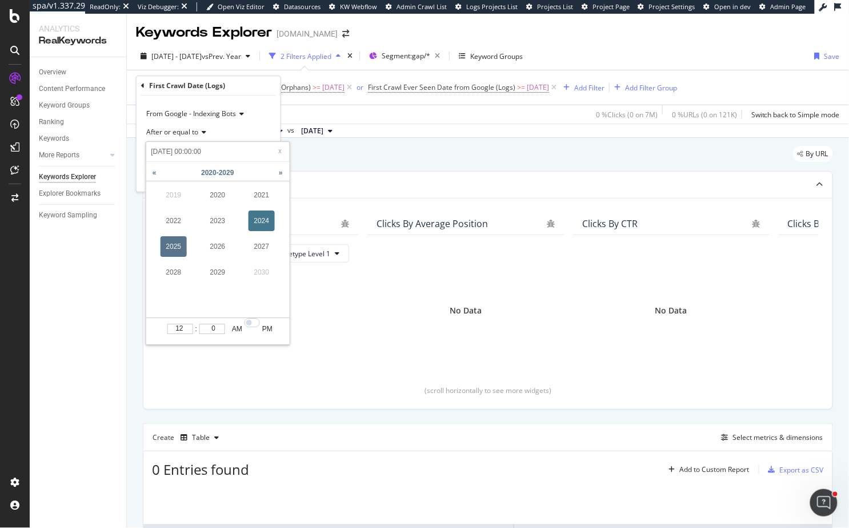
click at [257, 219] on link "2024" at bounding box center [262, 220] width 26 height 21
click at [209, 174] on link "May" at bounding box center [205, 171] width 22 height 19
click at [217, 240] on link "Aug" at bounding box center [218, 246] width 26 height 21
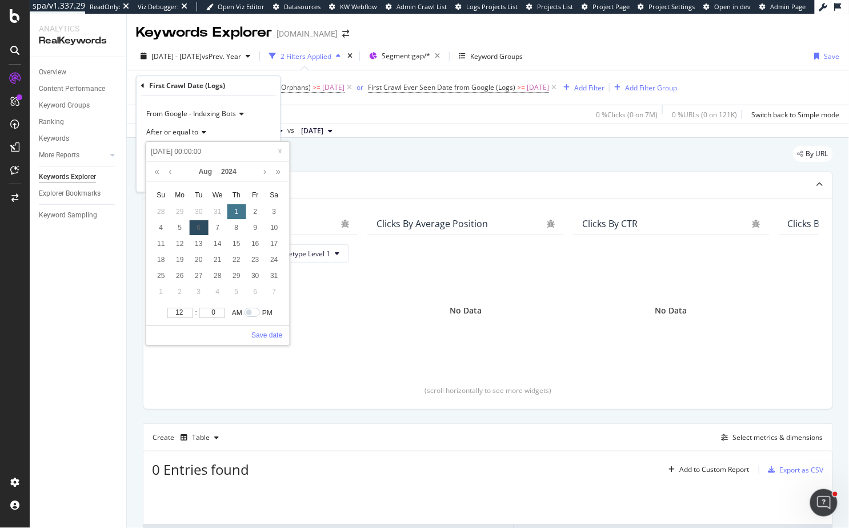
click at [232, 210] on div "1" at bounding box center [236, 211] width 19 height 15
type input "2024-08-02 00:00:00"
click at [220, 214] on div "31" at bounding box center [217, 211] width 19 height 15
type input "2024-07-31 00:00:00"
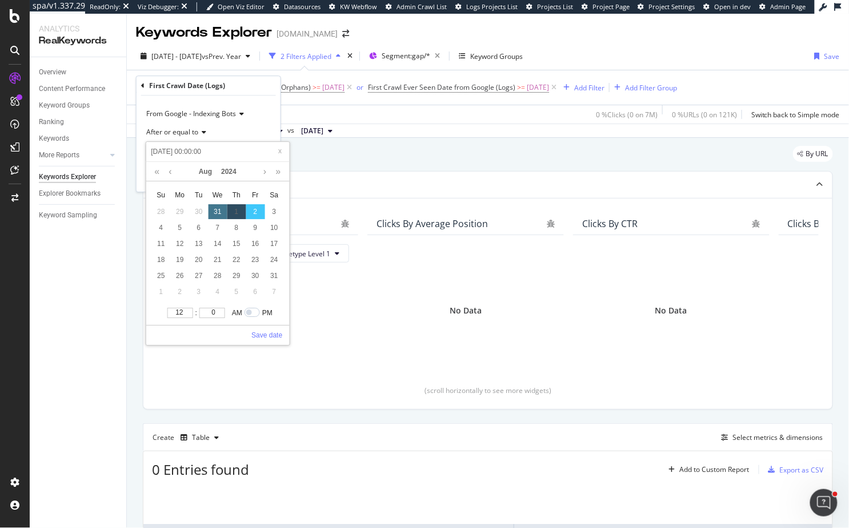
type input "2024-07-31 00:00:00"
click at [230, 274] on div "1" at bounding box center [236, 275] width 19 height 15
type input "2024-08-01 00:00:00"
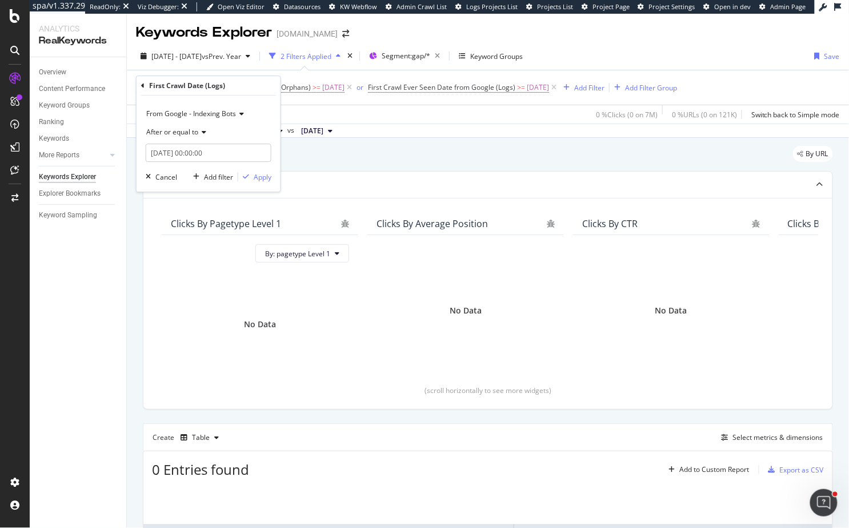
click at [253, 96] on div "From Google - Indexing Bots After or equal to 2024-08-01 00:00:00 Cancel Add fi…" at bounding box center [209, 143] width 144 height 96
click at [260, 174] on div "Apply" at bounding box center [263, 177] width 18 height 10
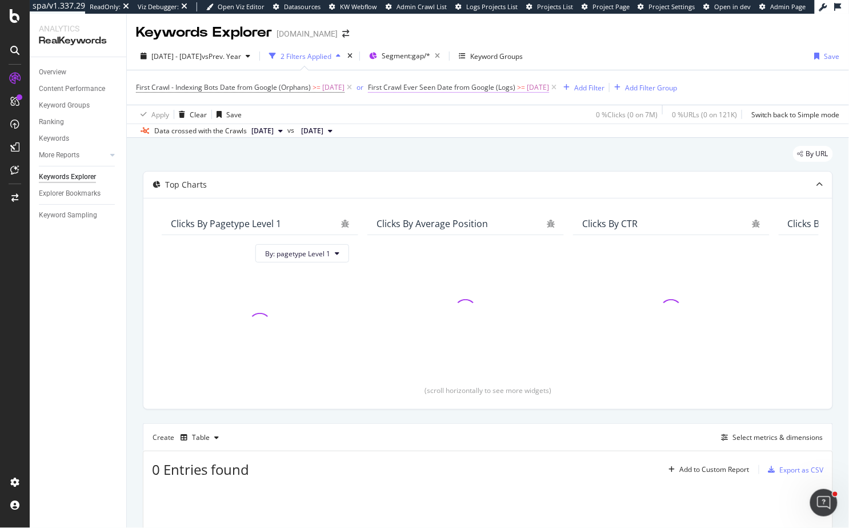
click at [543, 88] on span "2025-05-06" at bounding box center [538, 87] width 22 height 16
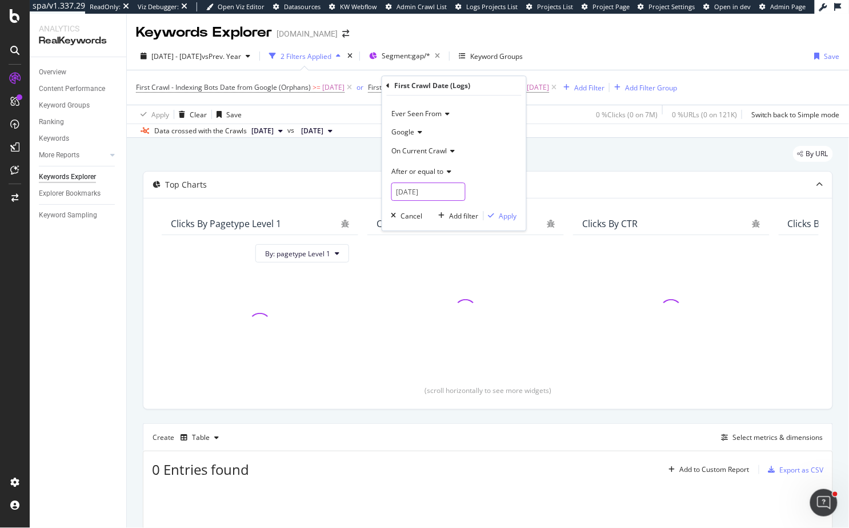
click at [433, 194] on input "2025-05-06" at bounding box center [429, 191] width 74 height 18
click at [437, 193] on input "2025-05-06" at bounding box center [429, 191] width 74 height 18
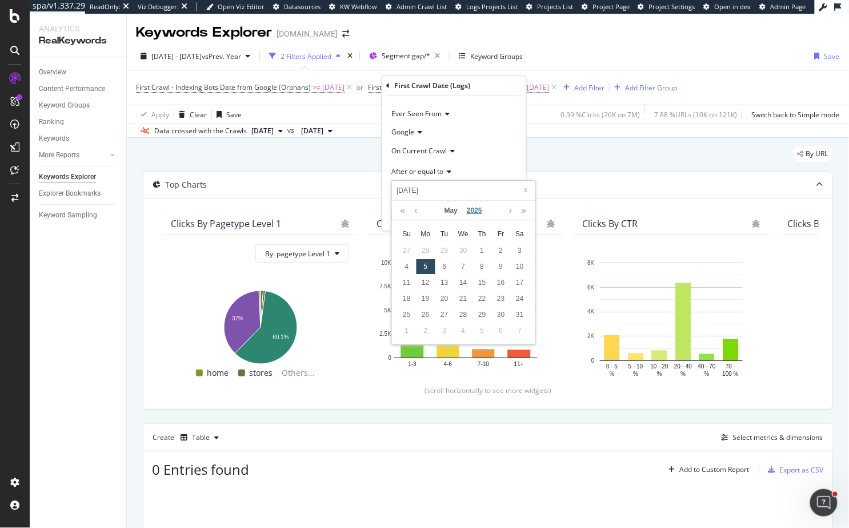
click at [476, 209] on link "2025" at bounding box center [474, 210] width 25 height 19
click at [504, 255] on link "2024" at bounding box center [507, 259] width 26 height 21
click at [452, 212] on link "May" at bounding box center [451, 210] width 22 height 19
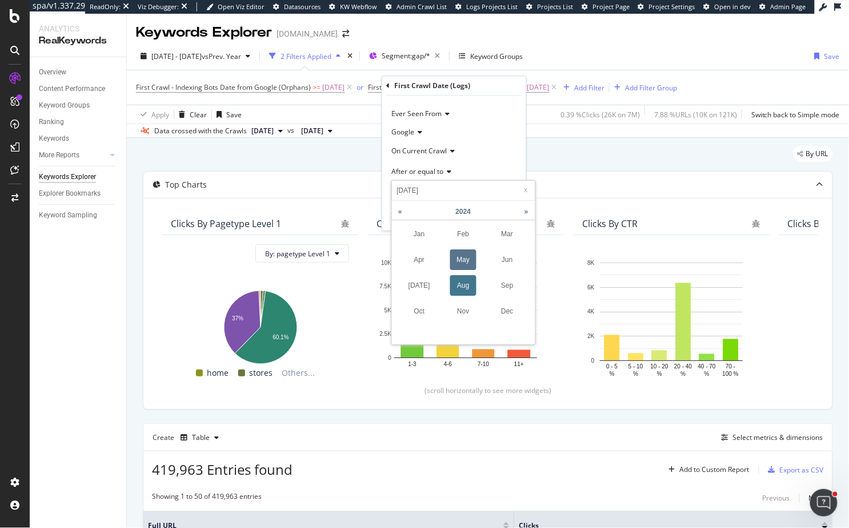
click at [456, 284] on link "Aug" at bounding box center [463, 285] width 26 height 21
click at [476, 252] on div "1" at bounding box center [482, 250] width 19 height 15
type input "2024-08-02"
click at [503, 214] on div "Apply" at bounding box center [509, 216] width 18 height 10
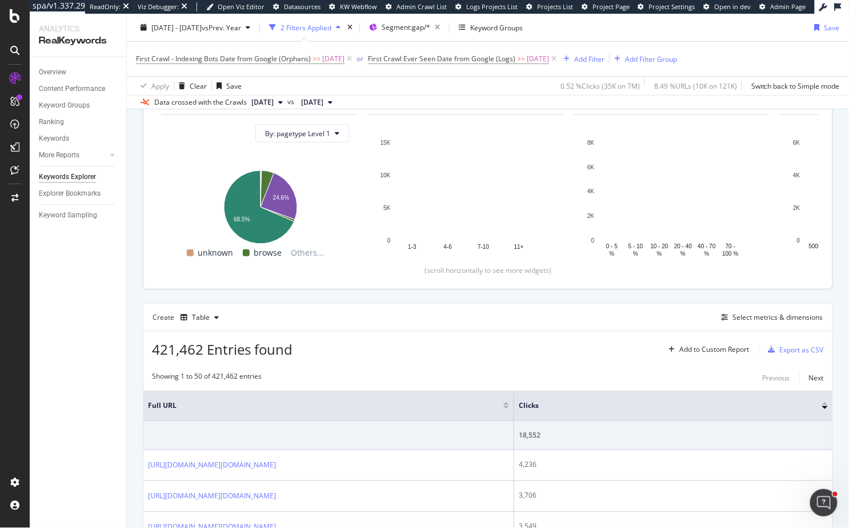
scroll to position [121, 0]
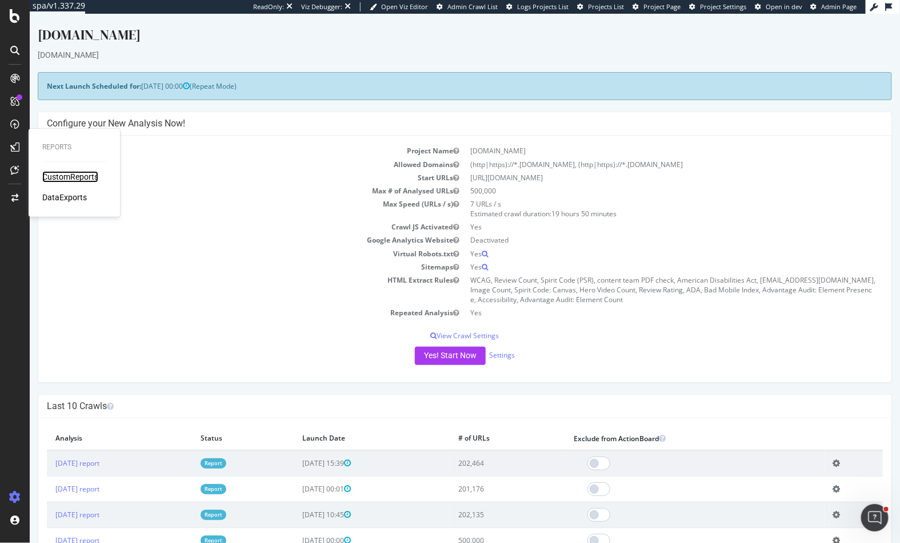
click at [63, 174] on div "CustomReports" at bounding box center [70, 176] width 56 height 11
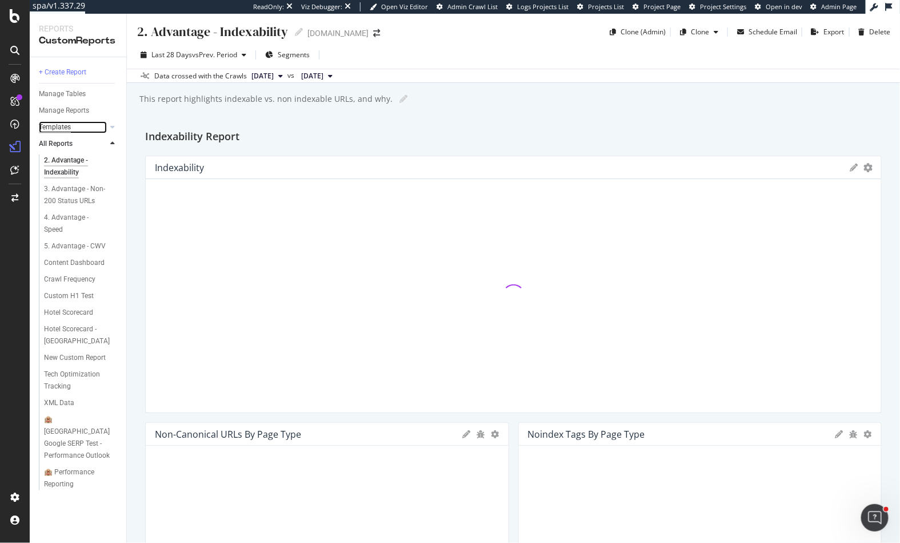
click at [54, 123] on div "Templates" at bounding box center [55, 127] width 32 height 12
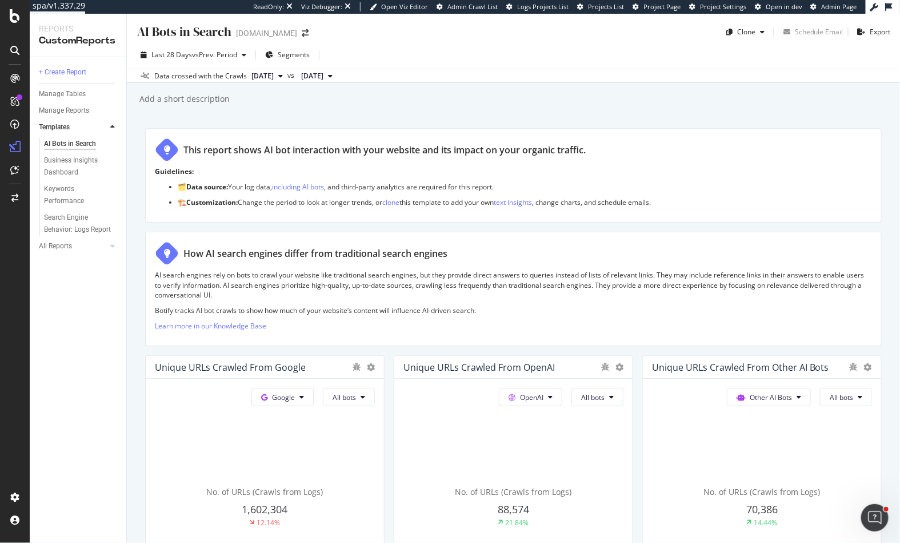
click at [117, 318] on div "+ Create Report Manage Tables Manage Reports Templates AI Bots in Search Busine…" at bounding box center [78, 299] width 97 height 485
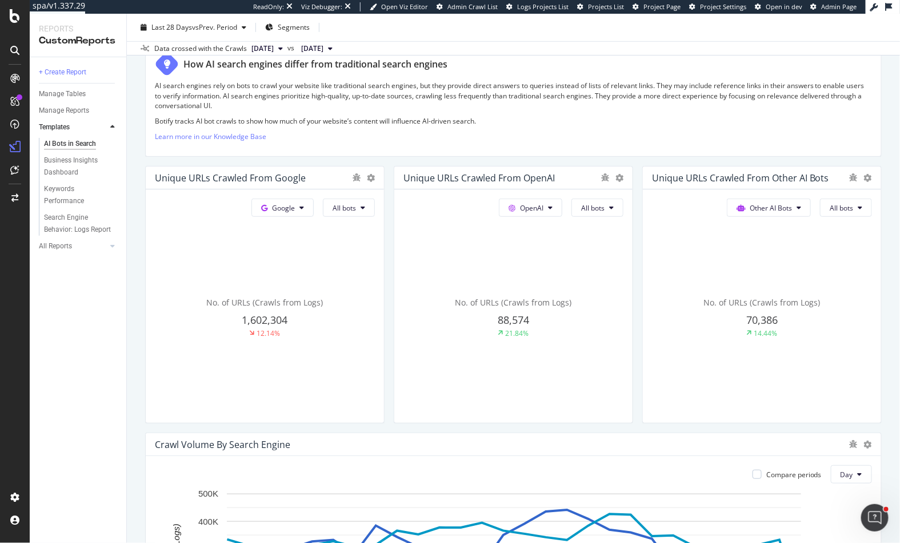
scroll to position [151, 0]
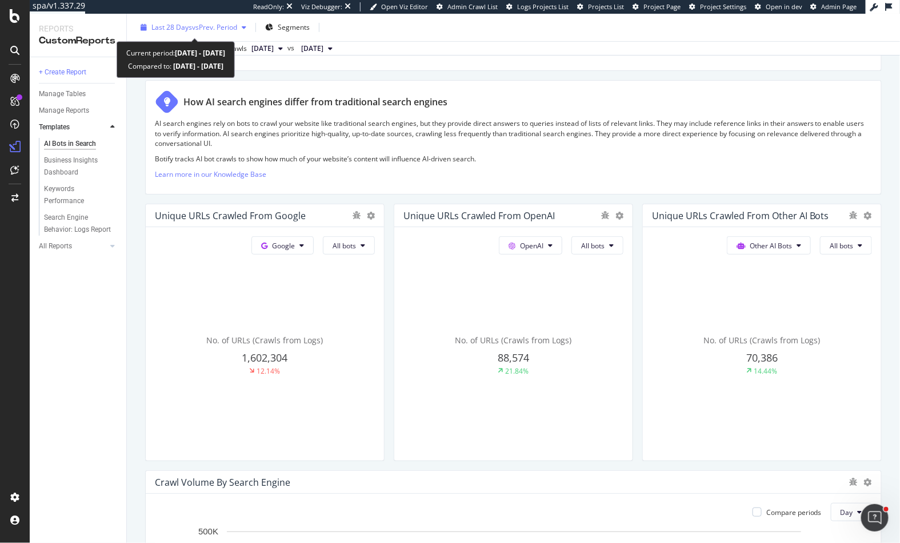
click at [188, 22] on span "Last 28 Days" at bounding box center [171, 27] width 41 height 10
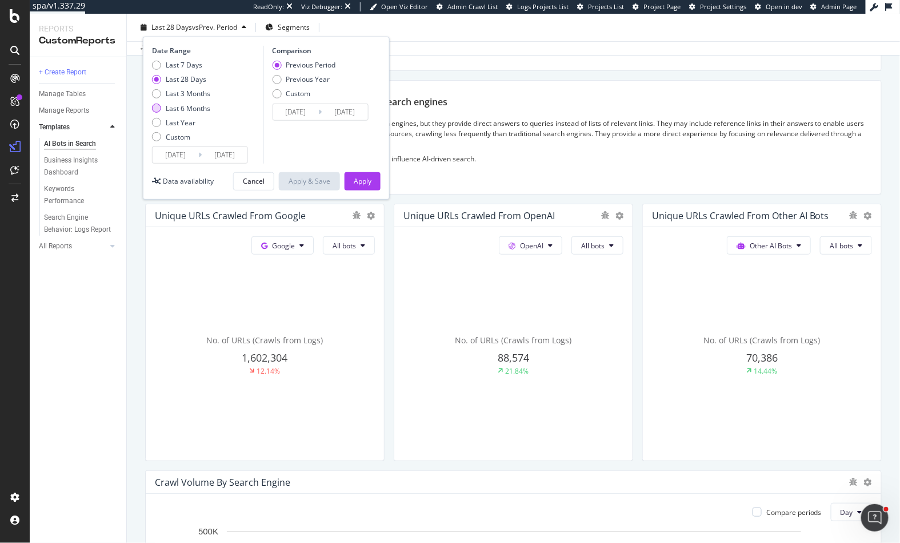
click at [160, 108] on div "Last 6 Months" at bounding box center [156, 107] width 9 height 9
type input "[DATE]"
click at [365, 184] on div "Apply" at bounding box center [363, 181] width 18 height 10
